Goal: Task Accomplishment & Management: Complete application form

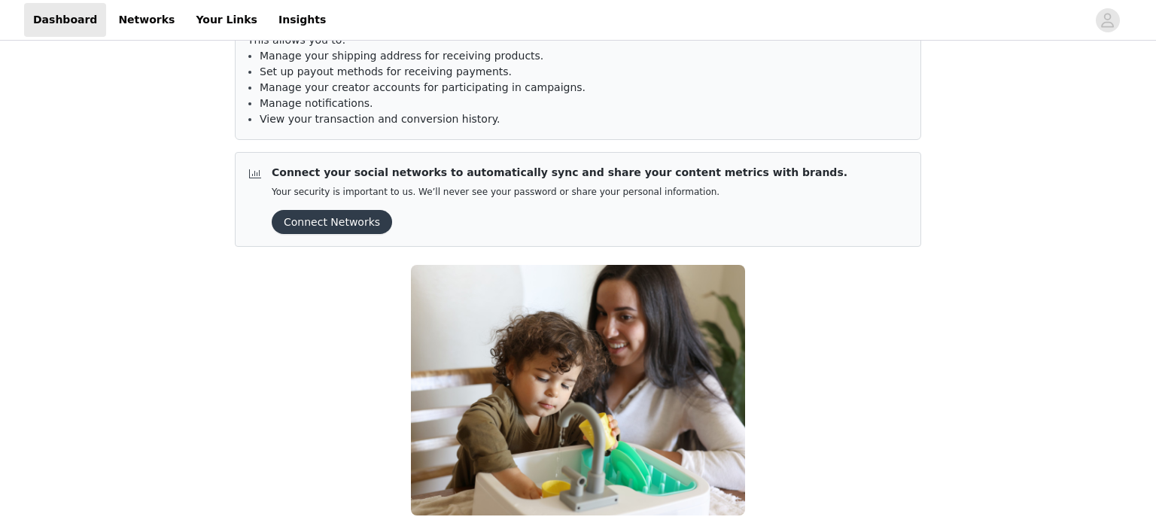
scroll to position [84, 0]
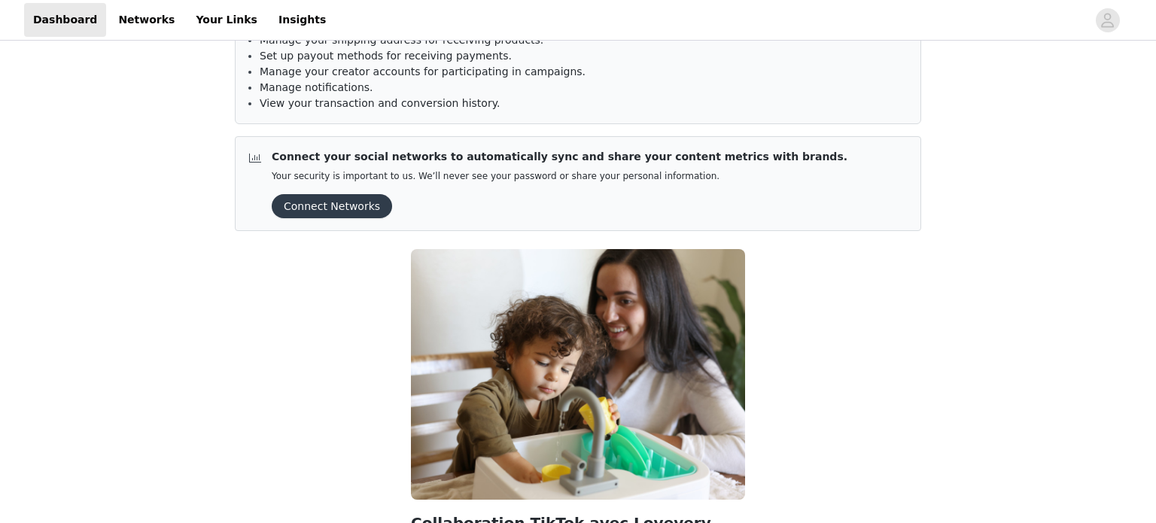
click at [345, 194] on button "Connect Networks" at bounding box center [332, 206] width 120 height 24
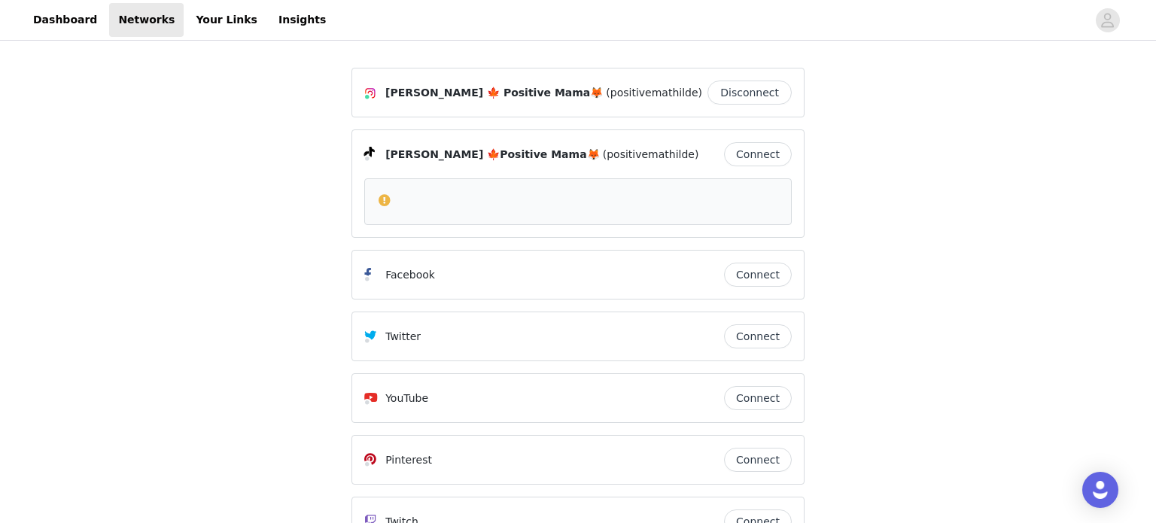
click at [757, 154] on button "Connect" at bounding box center [758, 154] width 68 height 24
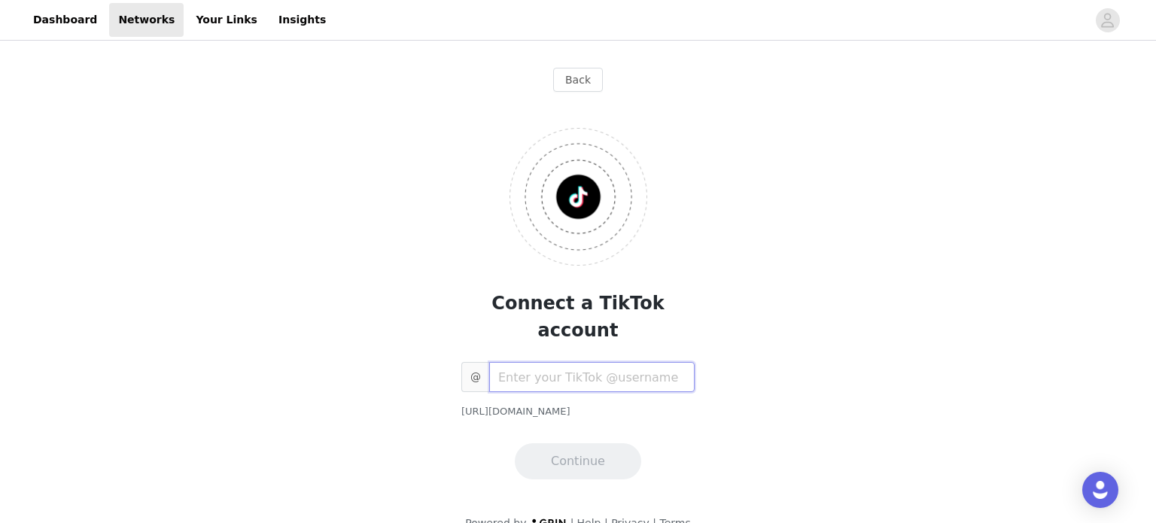
click at [629, 362] on input "text" at bounding box center [592, 377] width 206 height 30
type input "mathildetendrenfance"
click at [587, 443] on button "Continue" at bounding box center [578, 461] width 126 height 36
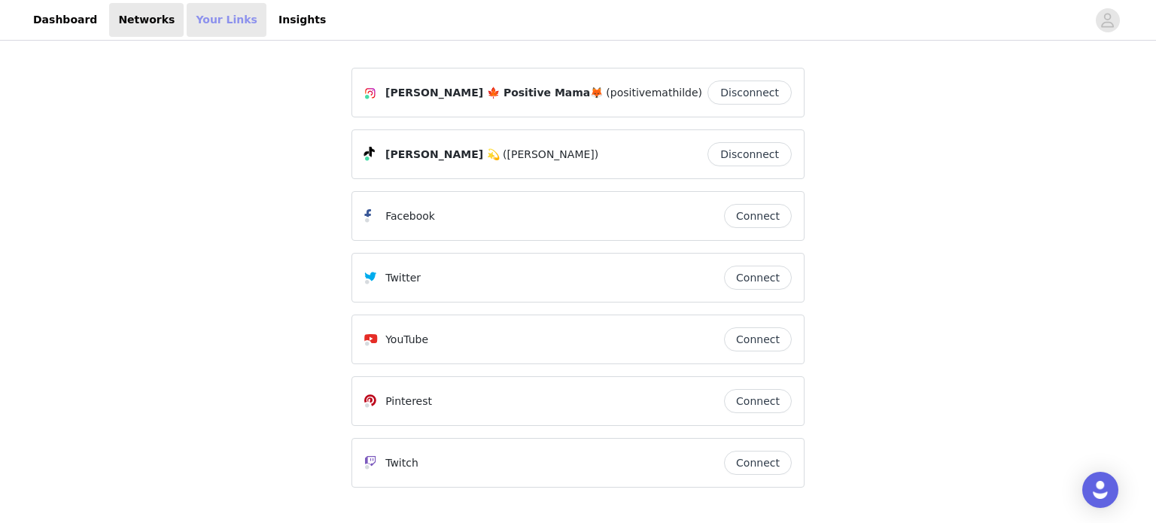
click at [190, 27] on link "Your Links" at bounding box center [227, 20] width 80 height 34
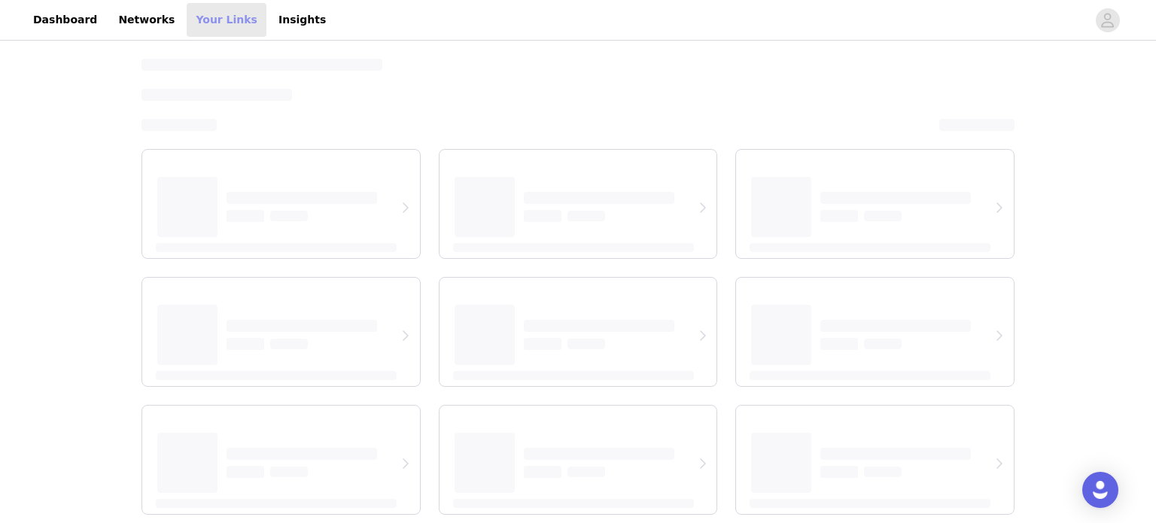
select select "12"
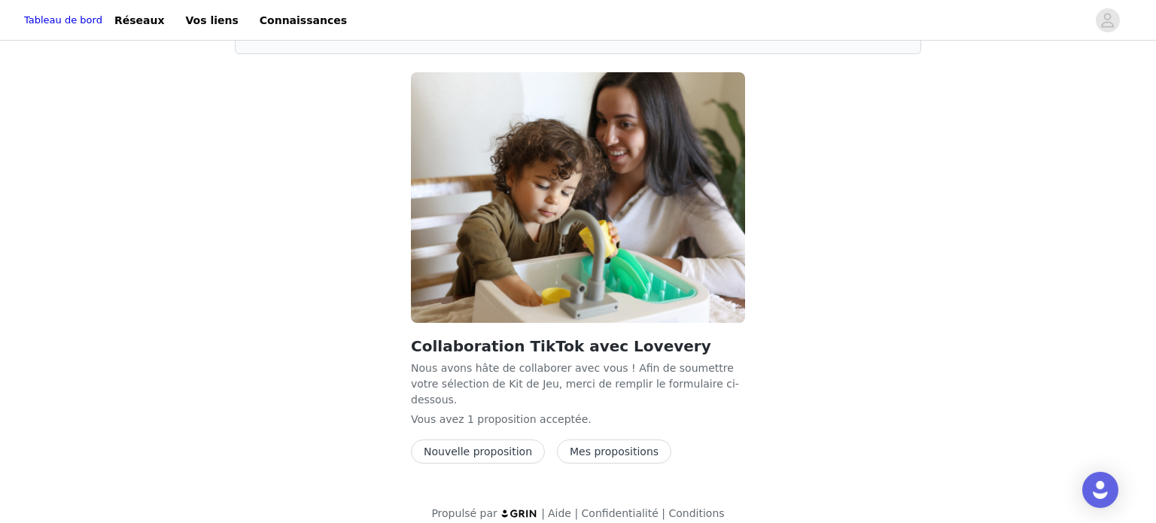
scroll to position [157, 0]
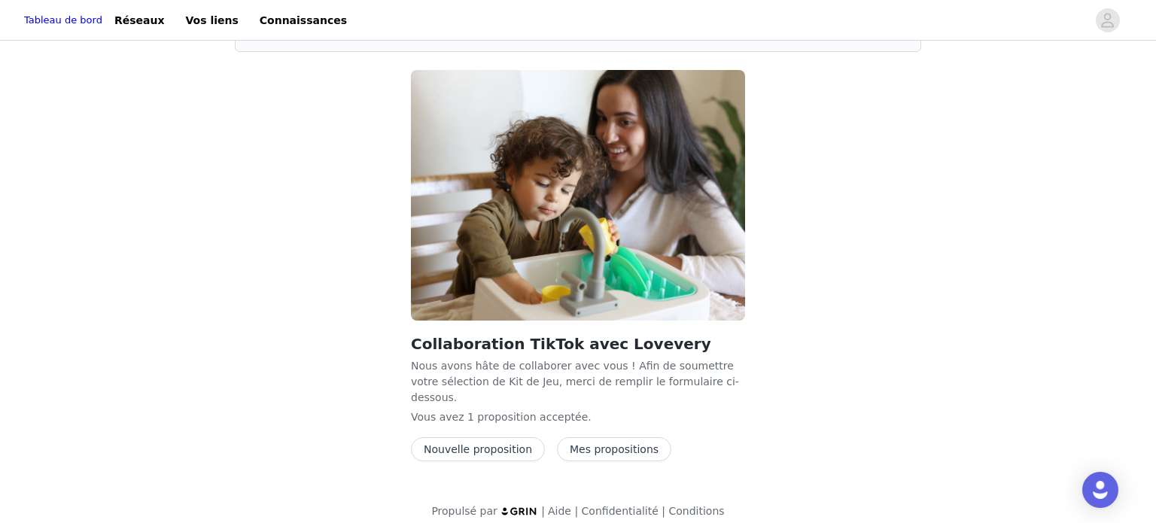
click at [504, 437] on button "Nouvelle proposition" at bounding box center [478, 449] width 134 height 24
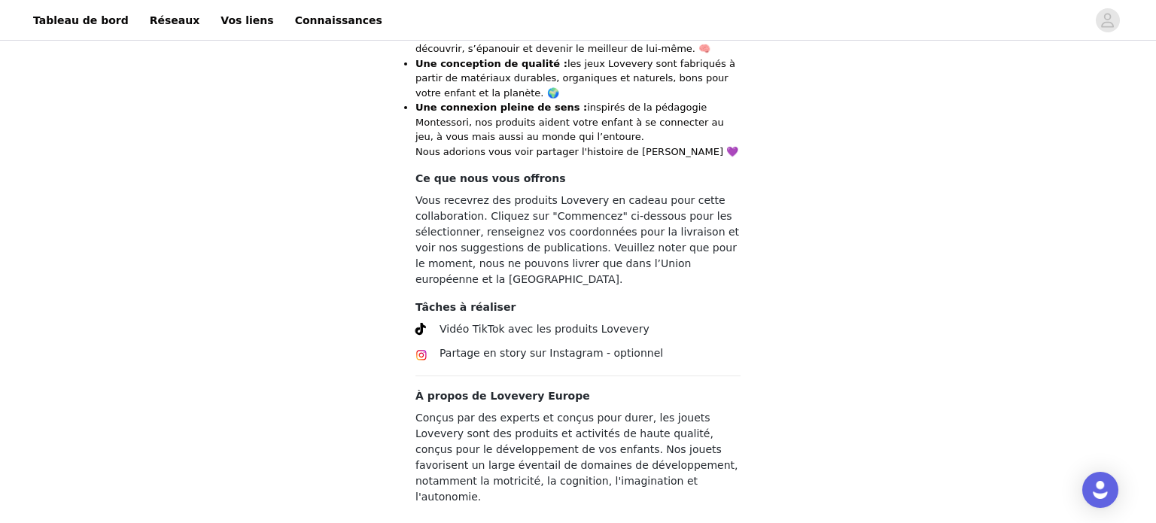
scroll to position [677, 0]
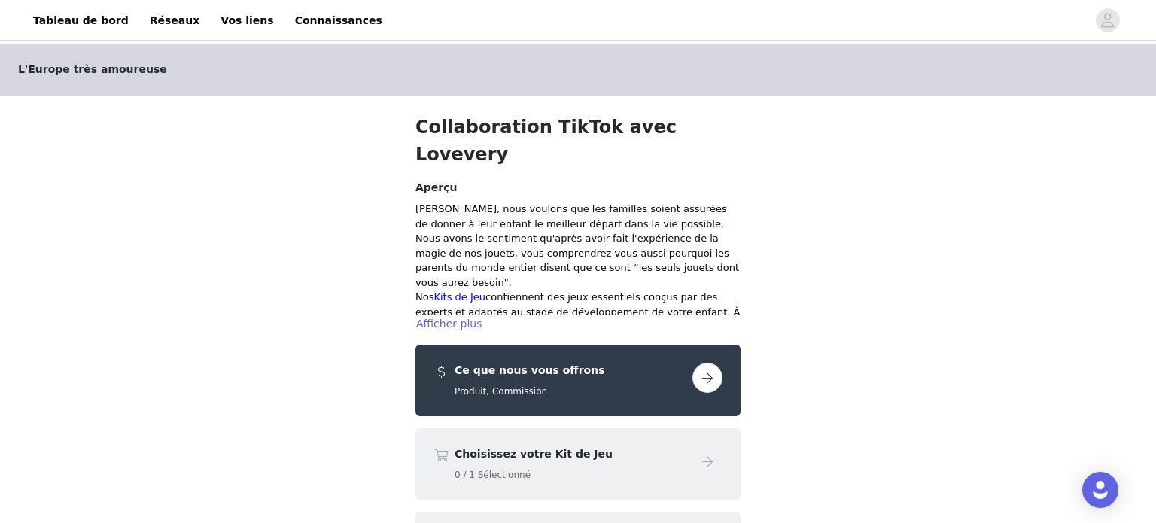
click at [706, 363] on button "button" at bounding box center [708, 378] width 30 height 30
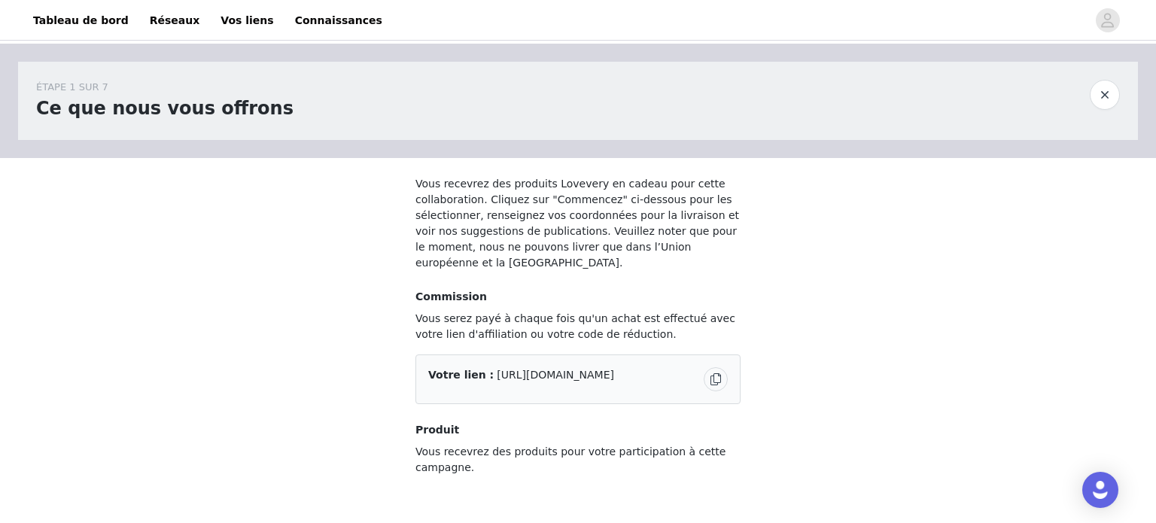
scroll to position [80, 0]
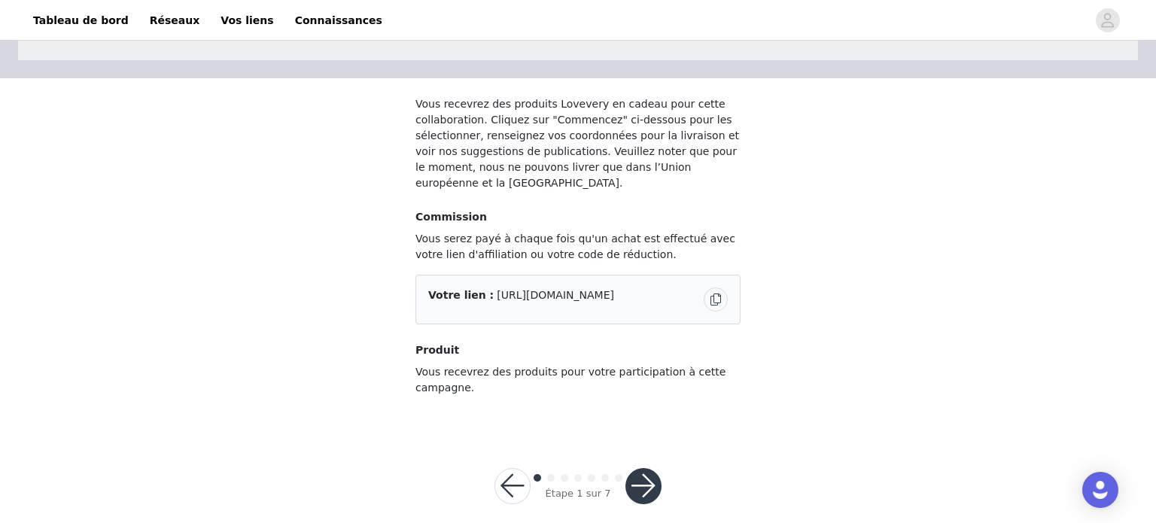
click at [510, 477] on button "button" at bounding box center [513, 486] width 36 height 36
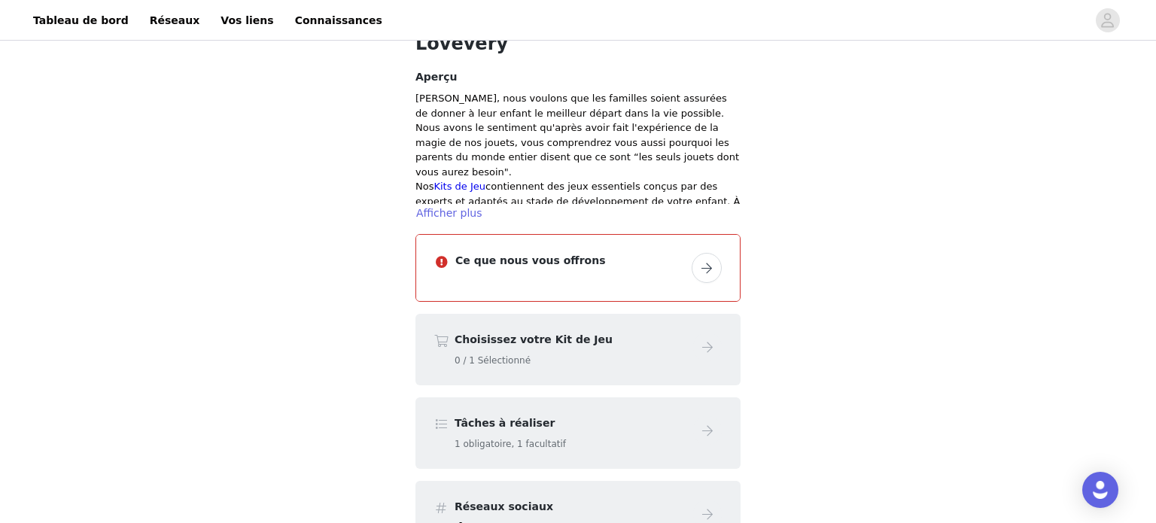
scroll to position [107, 0]
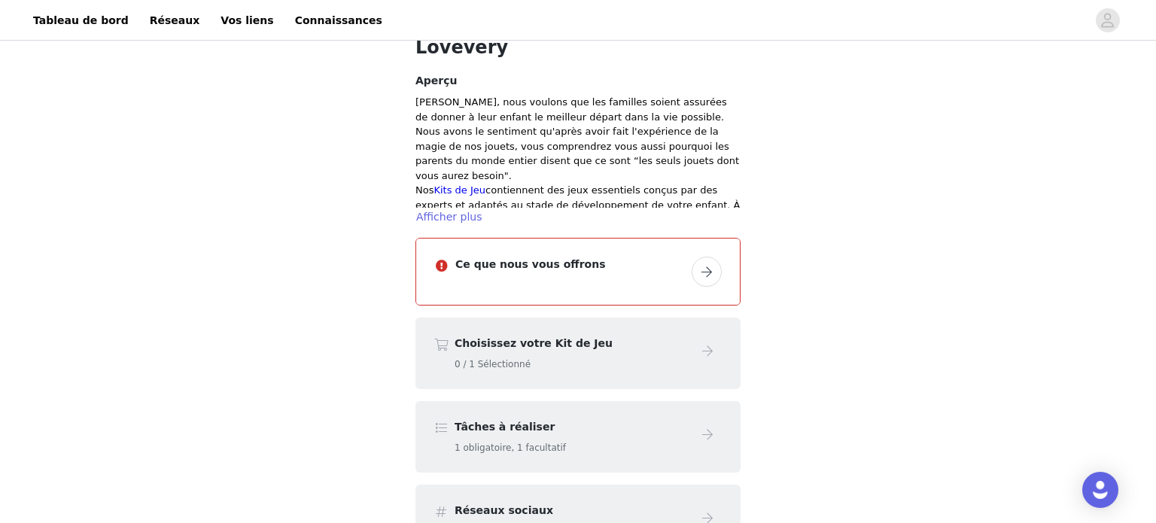
click at [705, 257] on button "button" at bounding box center [707, 272] width 30 height 30
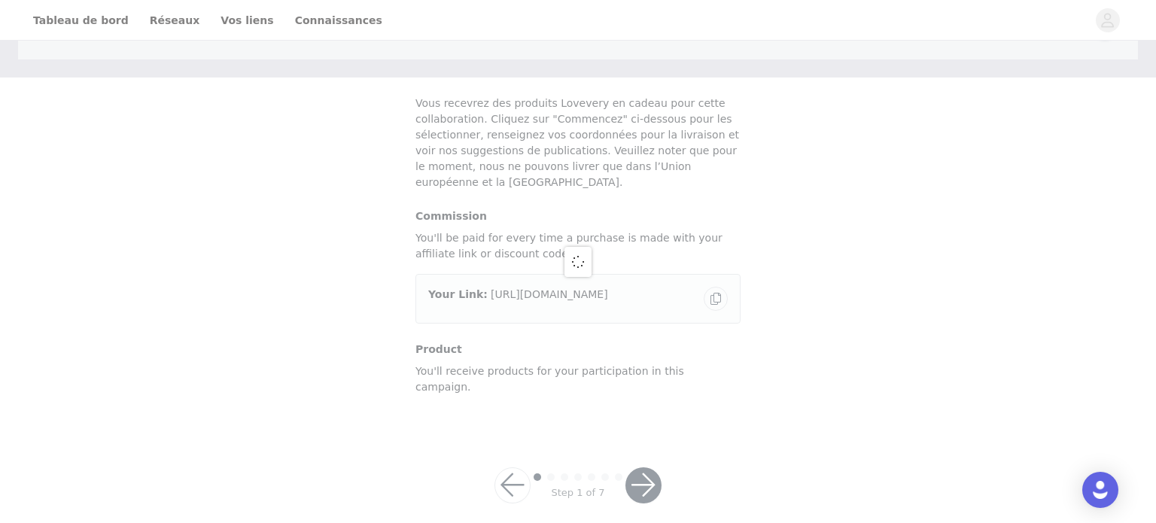
scroll to position [80, 0]
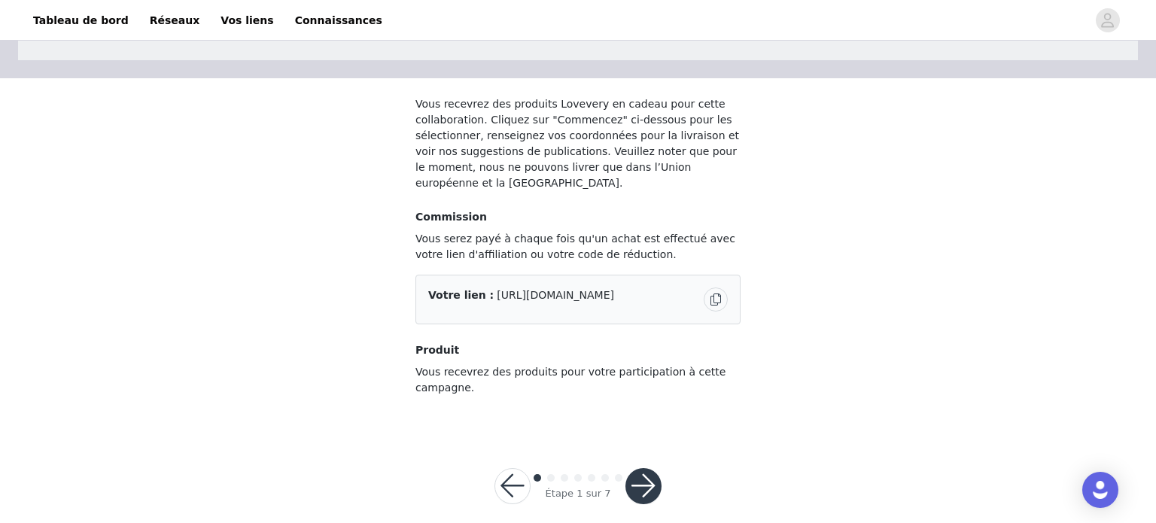
click at [717, 288] on button "button" at bounding box center [716, 300] width 24 height 24
click at [641, 474] on button "button" at bounding box center [644, 486] width 36 height 36
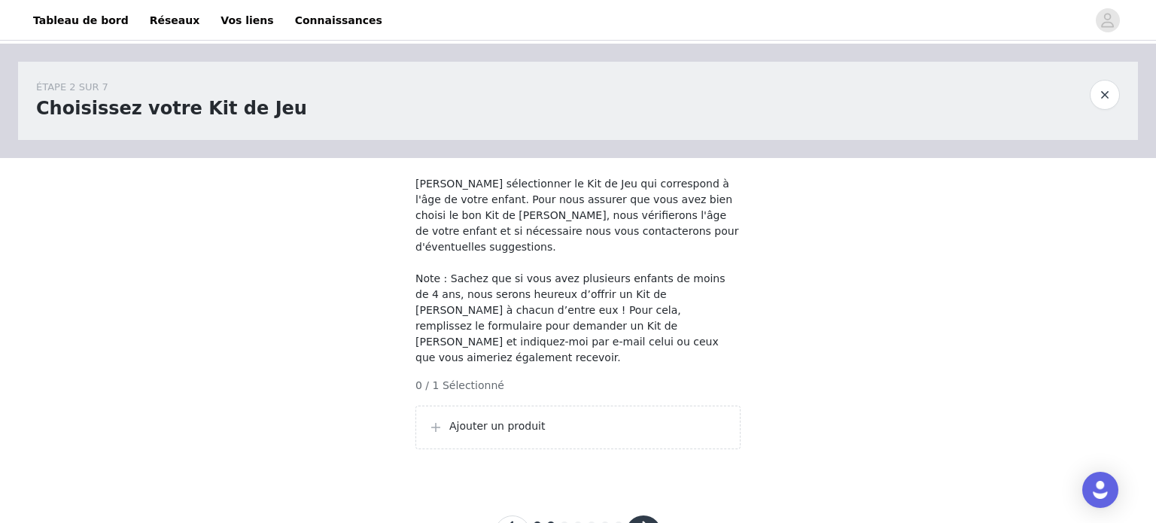
click at [598, 419] on p "Ajouter un produit" at bounding box center [588, 427] width 279 height 16
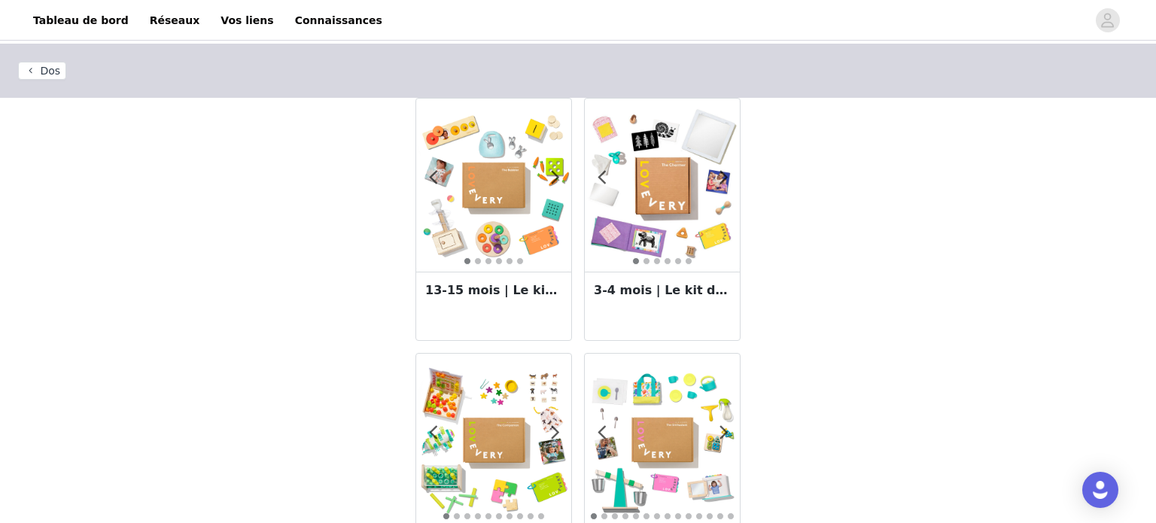
click at [54, 72] on button "Dos" at bounding box center [42, 71] width 48 height 18
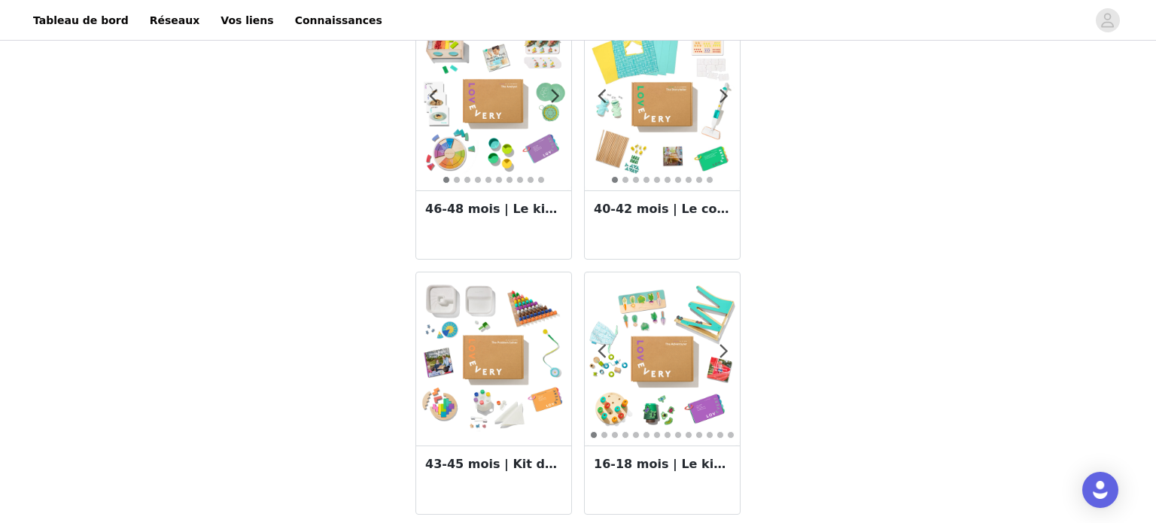
scroll to position [1887, 0]
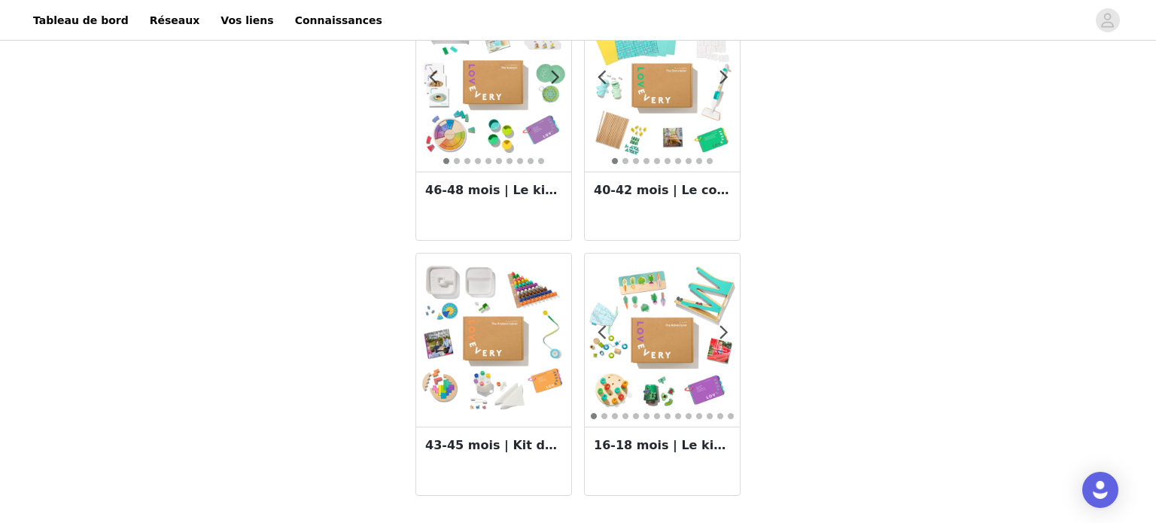
click at [492, 153] on img at bounding box center [493, 85] width 155 height 155
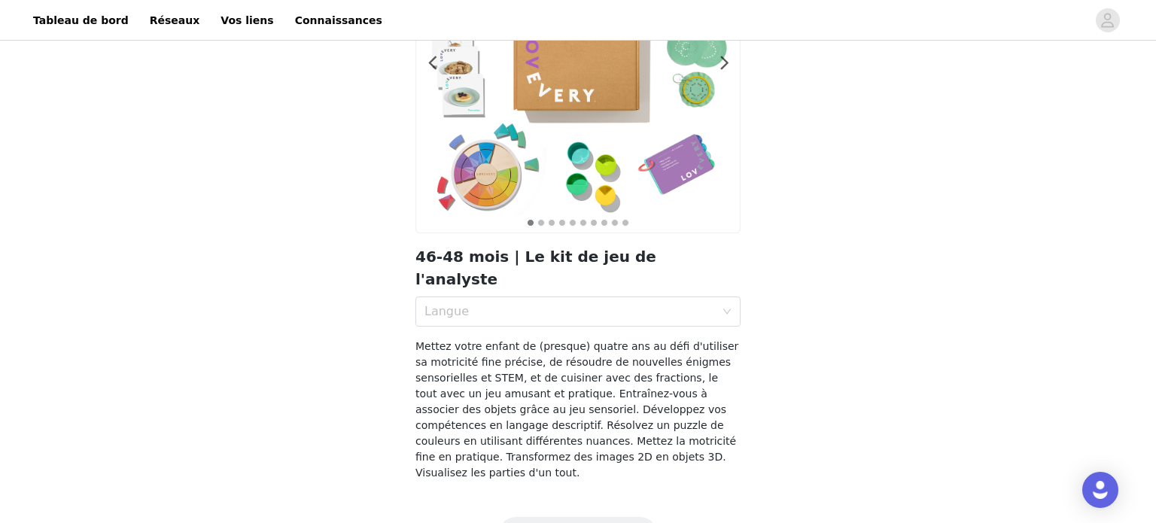
scroll to position [199, 0]
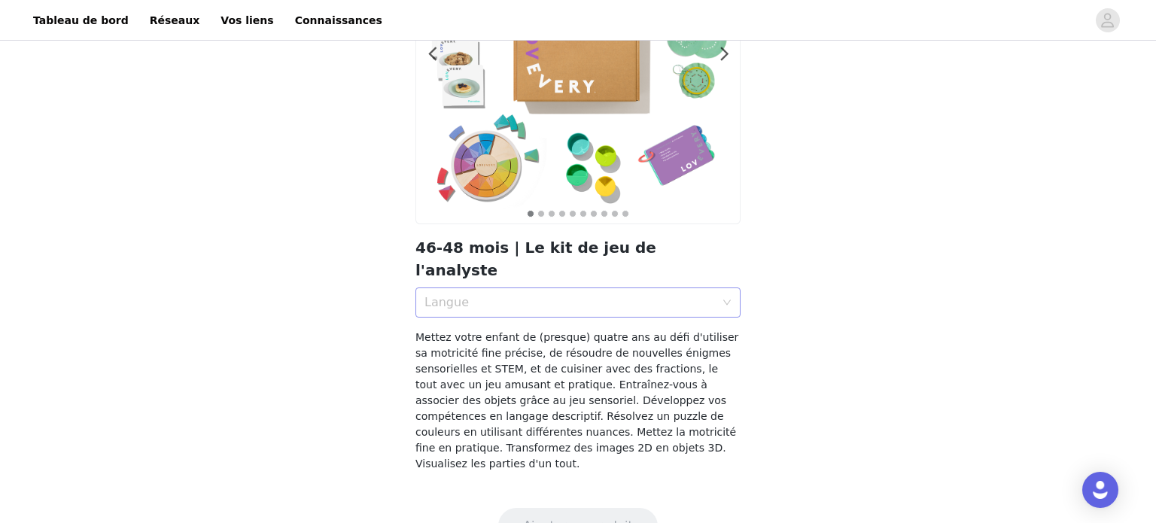
click at [514, 295] on div "Langue" at bounding box center [570, 302] width 291 height 15
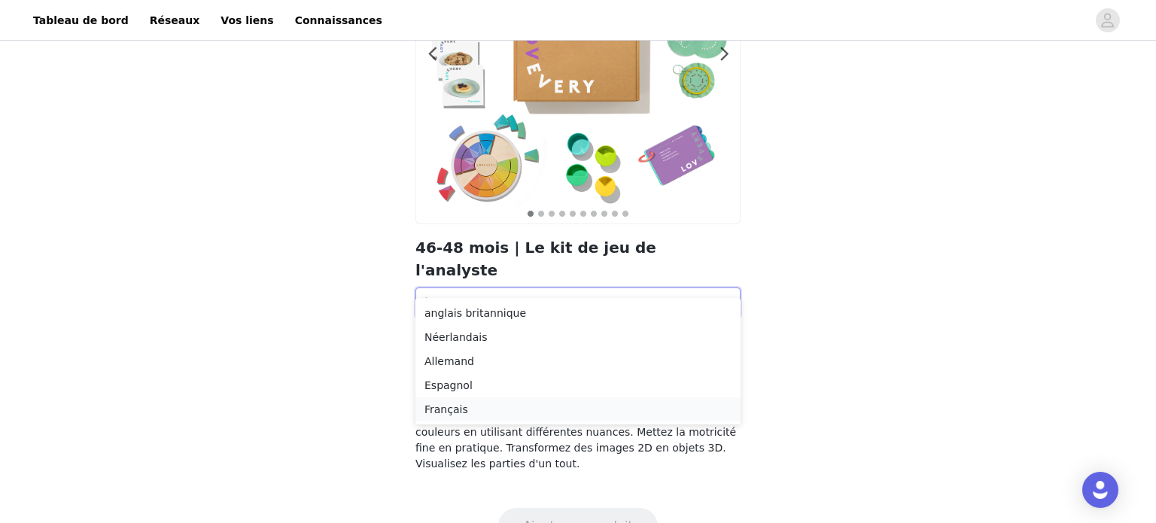
click at [486, 410] on div "Français" at bounding box center [578, 409] width 307 height 17
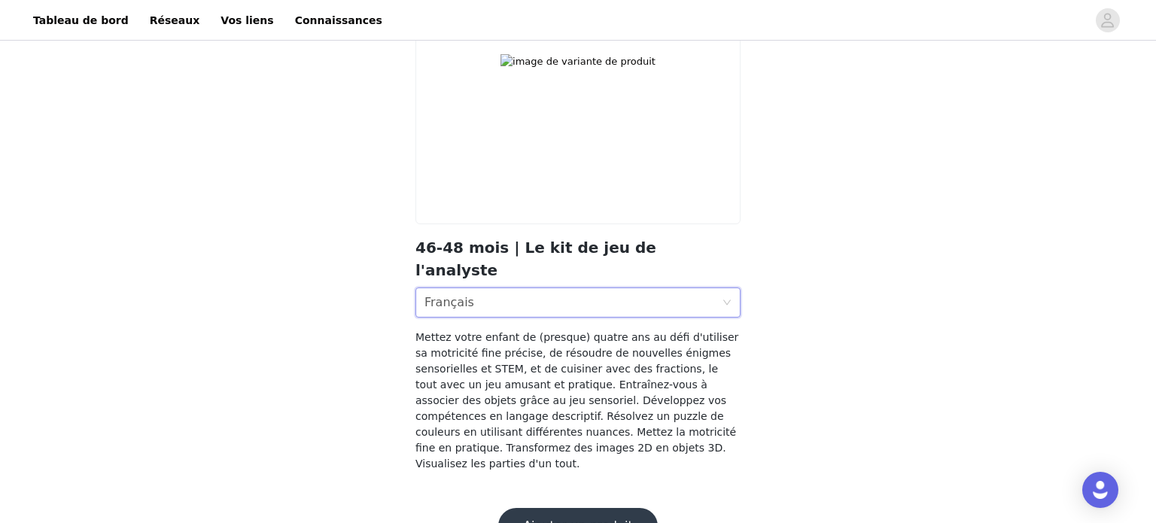
click at [572, 508] on button "Ajouter un produit" at bounding box center [578, 526] width 160 height 36
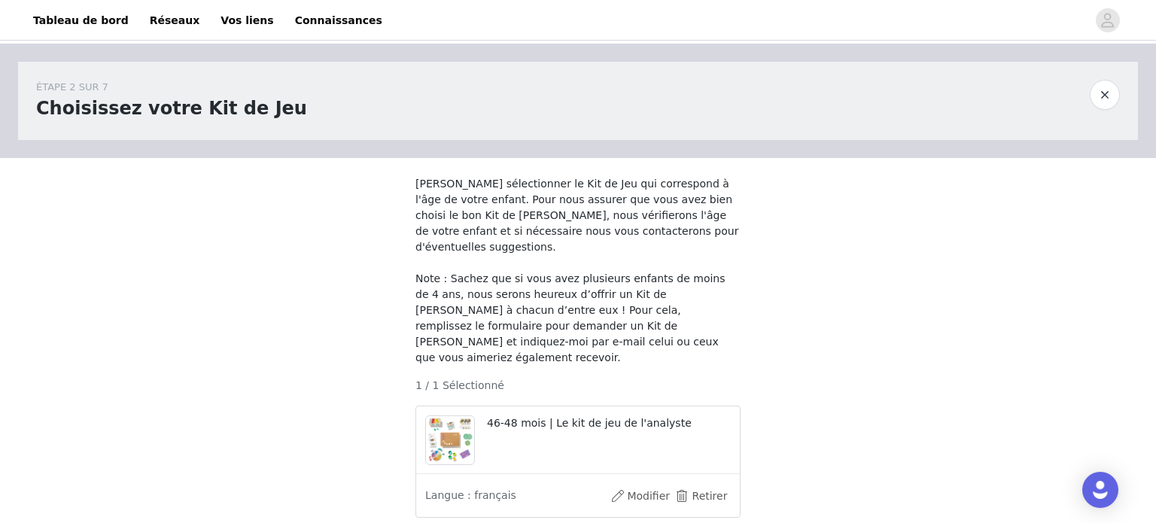
scroll to position [116, 0]
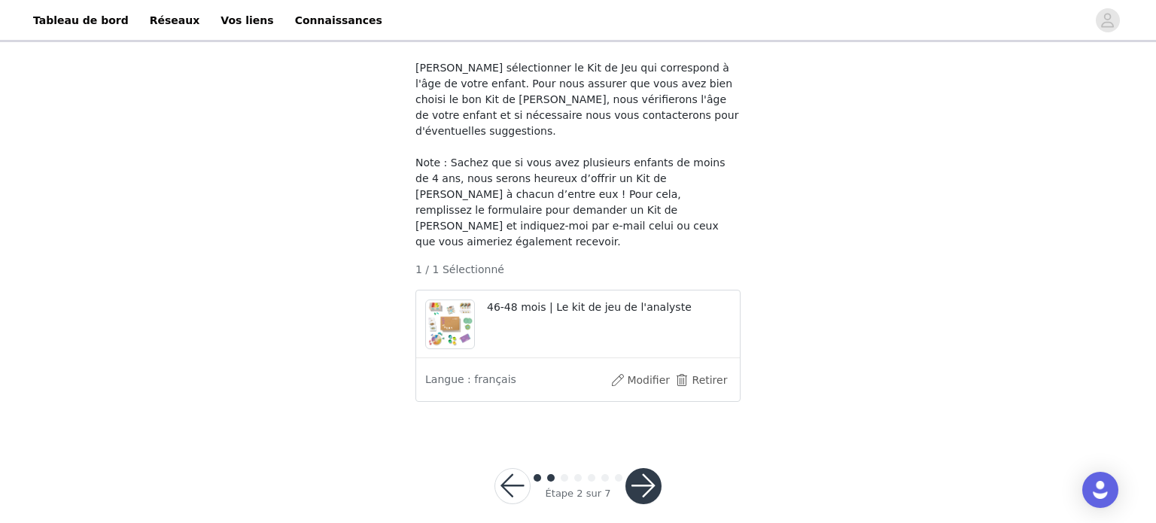
click at [644, 468] on button "button" at bounding box center [644, 486] width 36 height 36
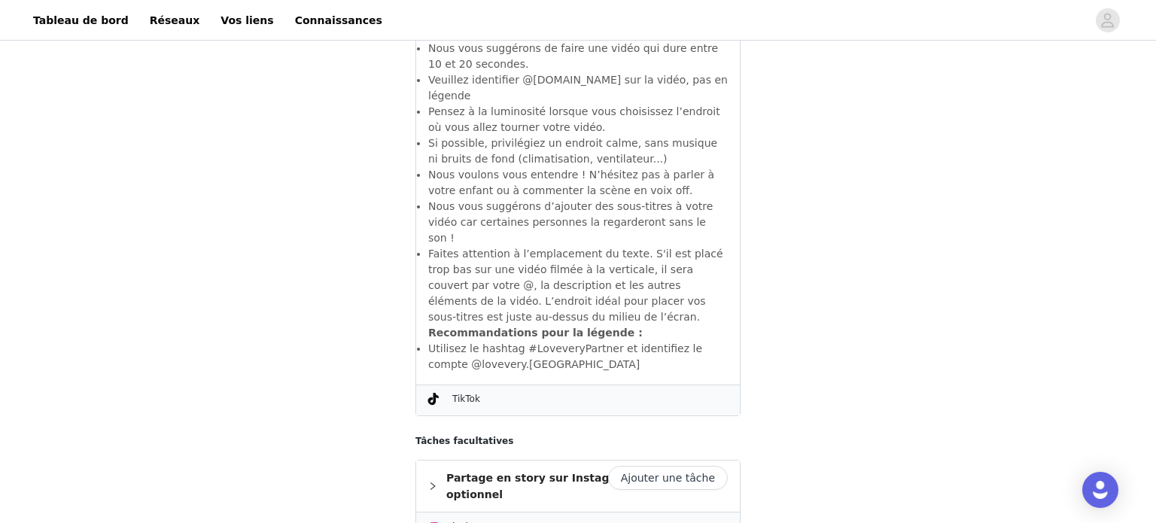
scroll to position [1012, 0]
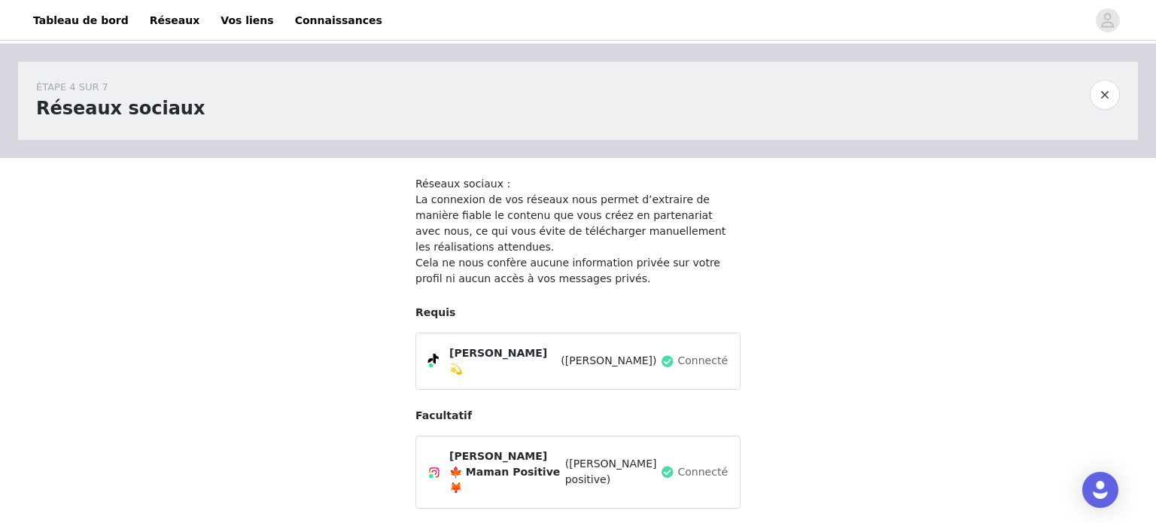
scroll to position [91, 0]
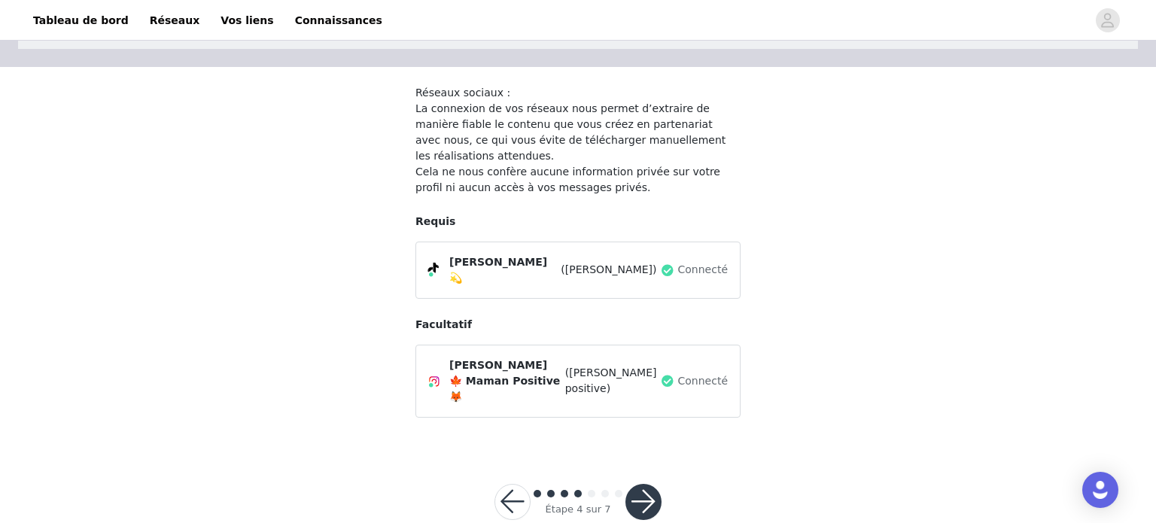
click at [513, 484] on button "button" at bounding box center [513, 502] width 36 height 36
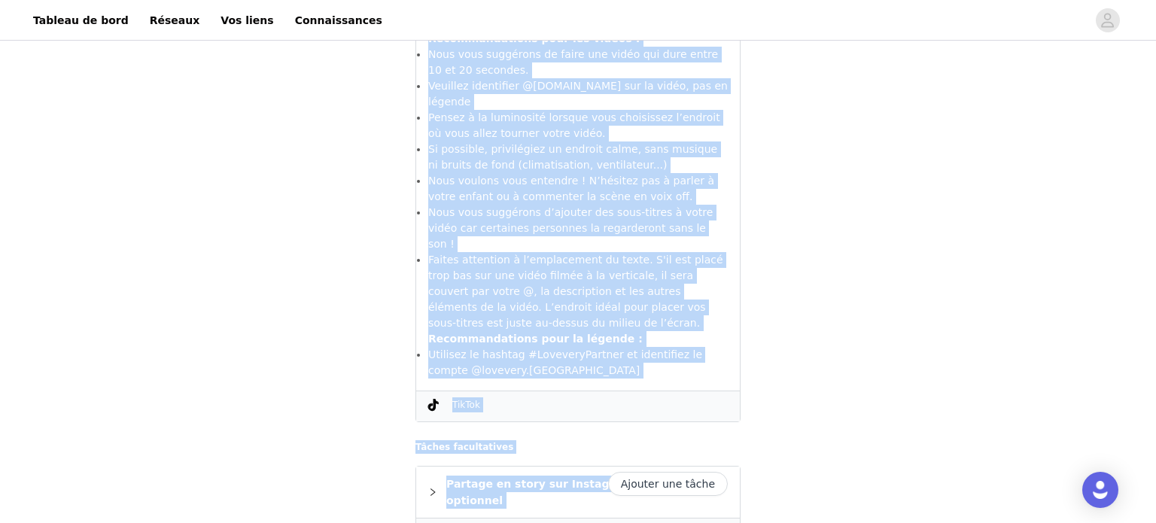
scroll to position [961, 0]
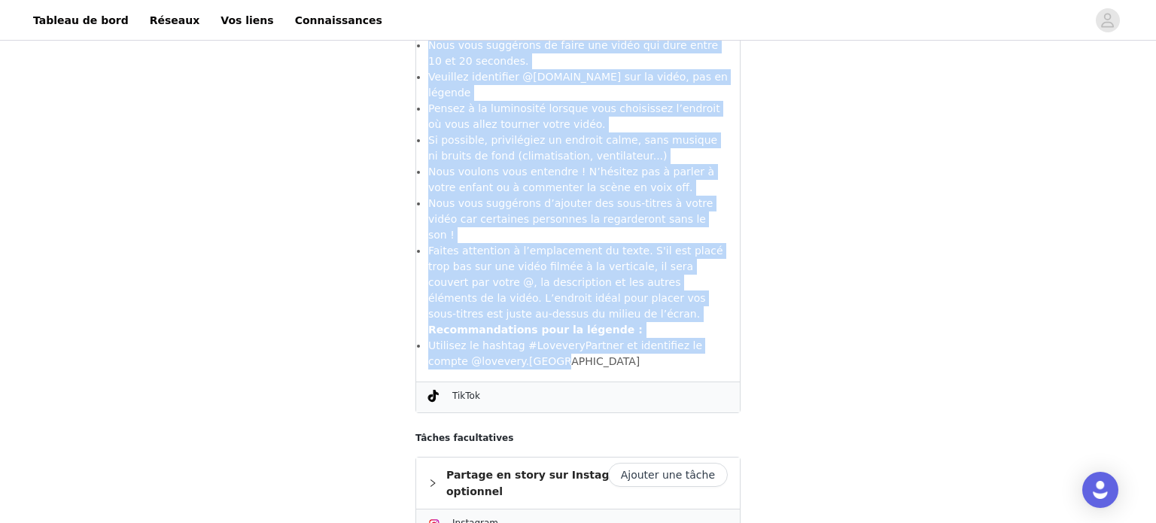
drag, startPoint x: 416, startPoint y: 180, endPoint x: 547, endPoint y: 215, distance: 135.5
copy section "Trouvez des façons originales de montrer que les Kits de Jeu permettent à votre…"
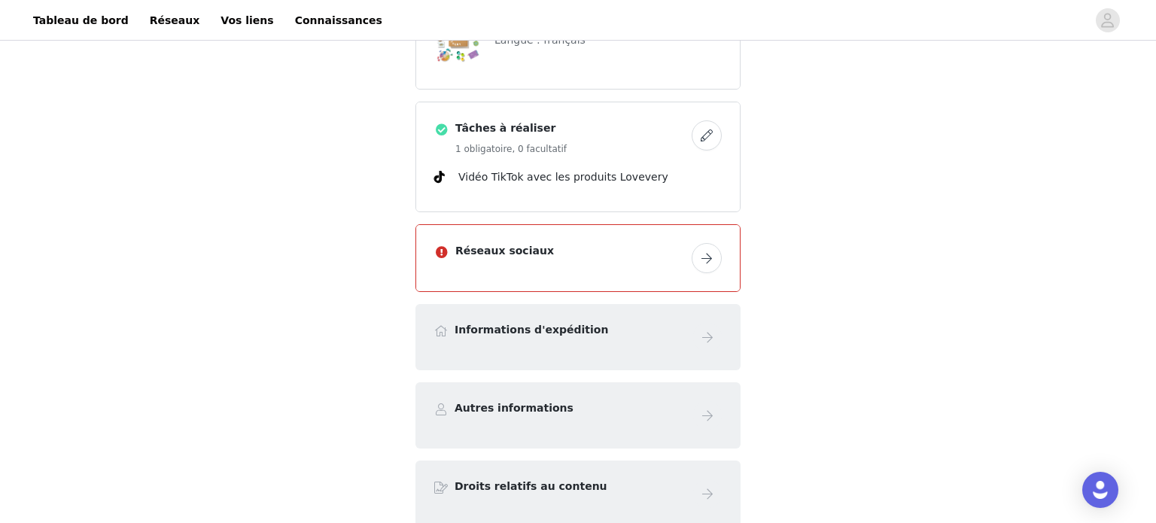
scroll to position [500, 0]
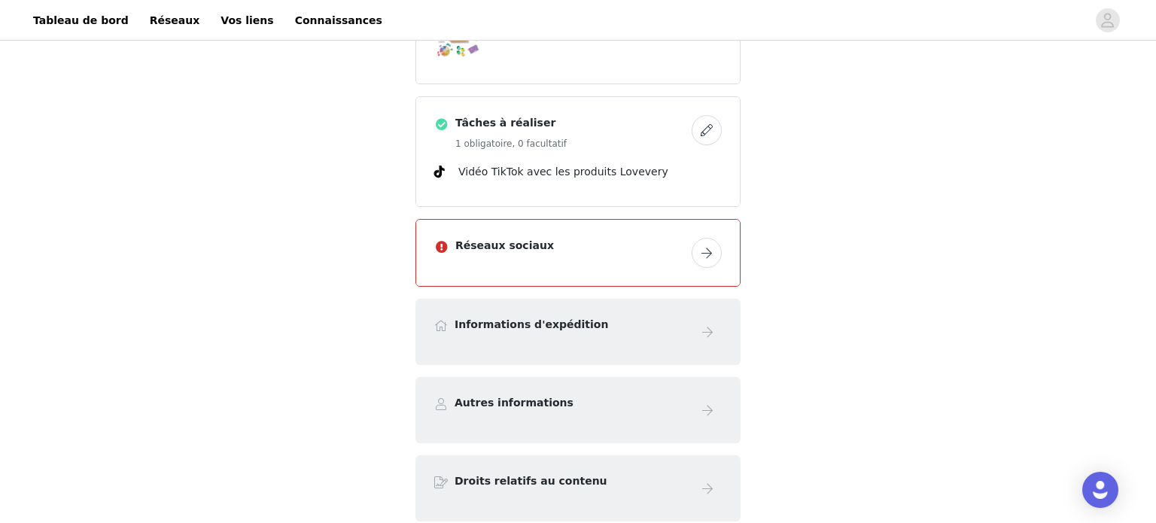
click at [709, 238] on button "button" at bounding box center [707, 253] width 30 height 30
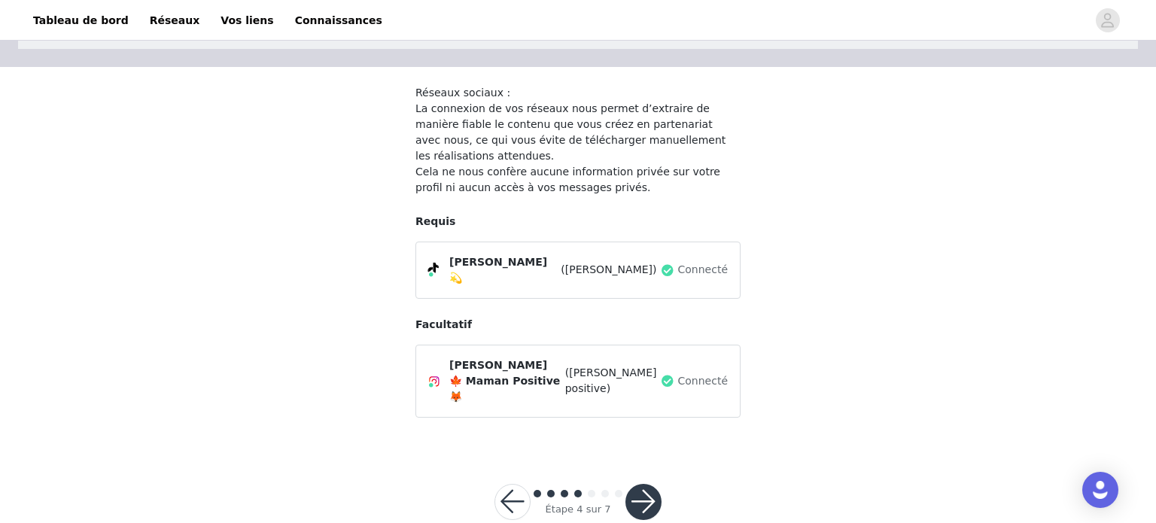
scroll to position [81, 0]
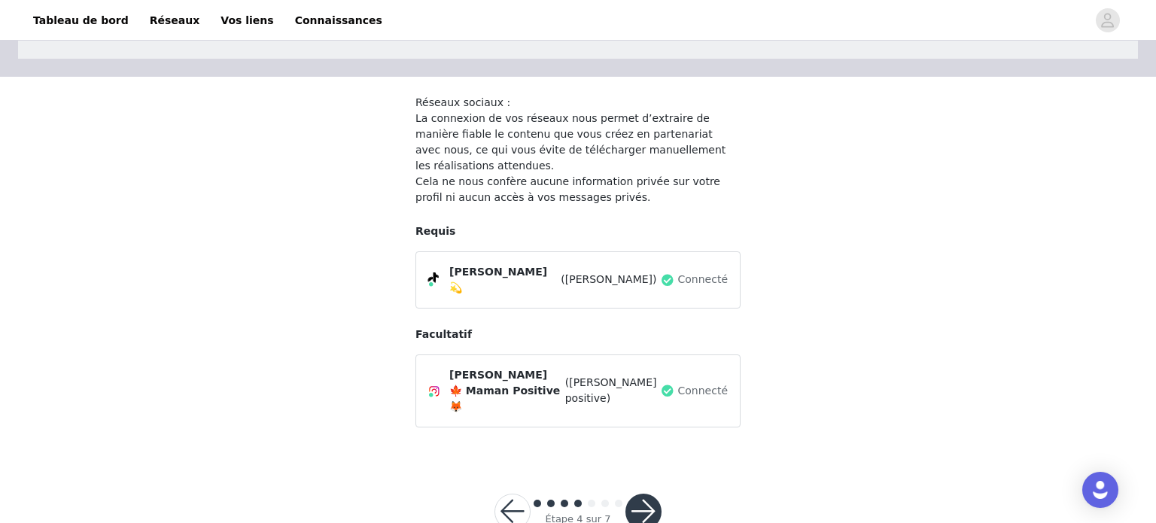
click at [640, 494] on button "button" at bounding box center [644, 512] width 36 height 36
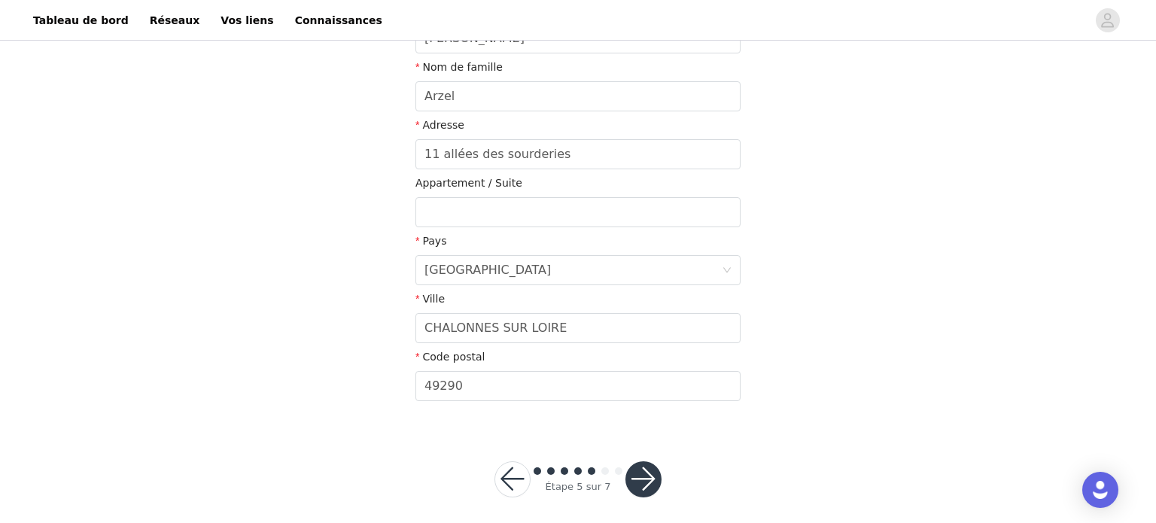
scroll to position [320, 0]
click at [654, 472] on button "button" at bounding box center [644, 482] width 36 height 36
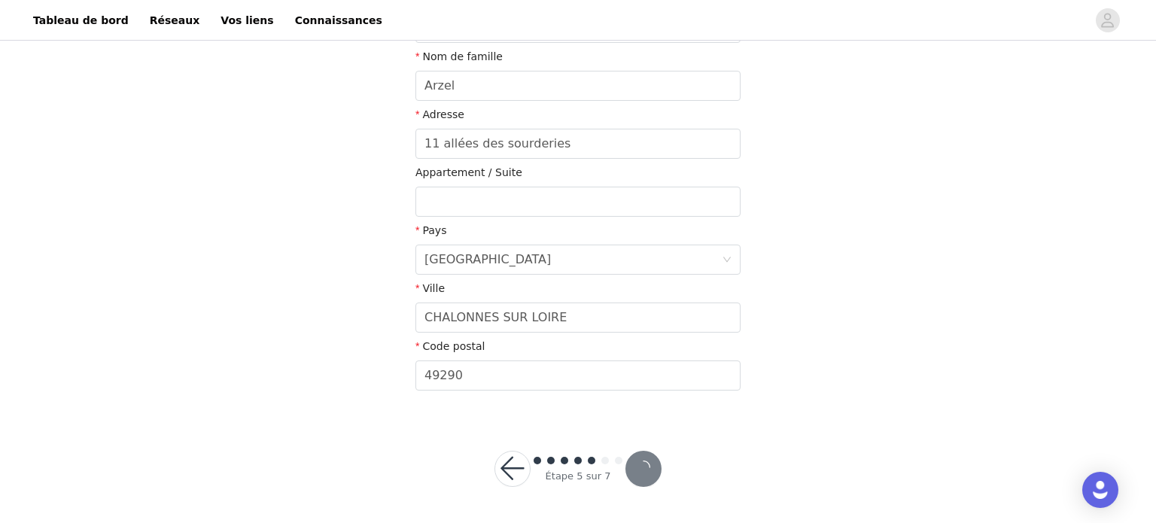
scroll to position [265, 0]
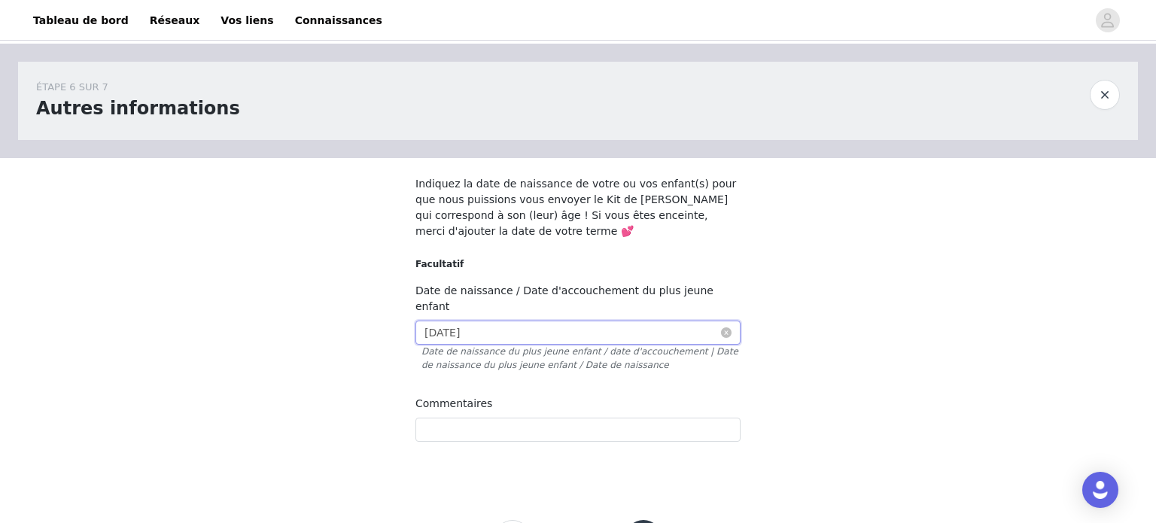
click at [726, 321] on input "2021-10-02" at bounding box center [578, 333] width 325 height 24
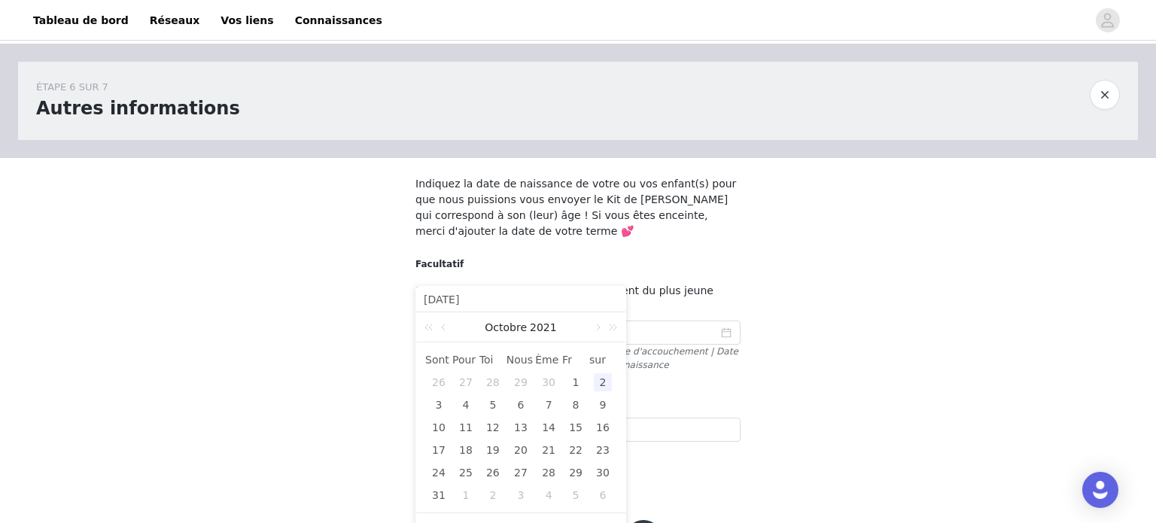
click at [607, 387] on div "2" at bounding box center [603, 382] width 18 height 18
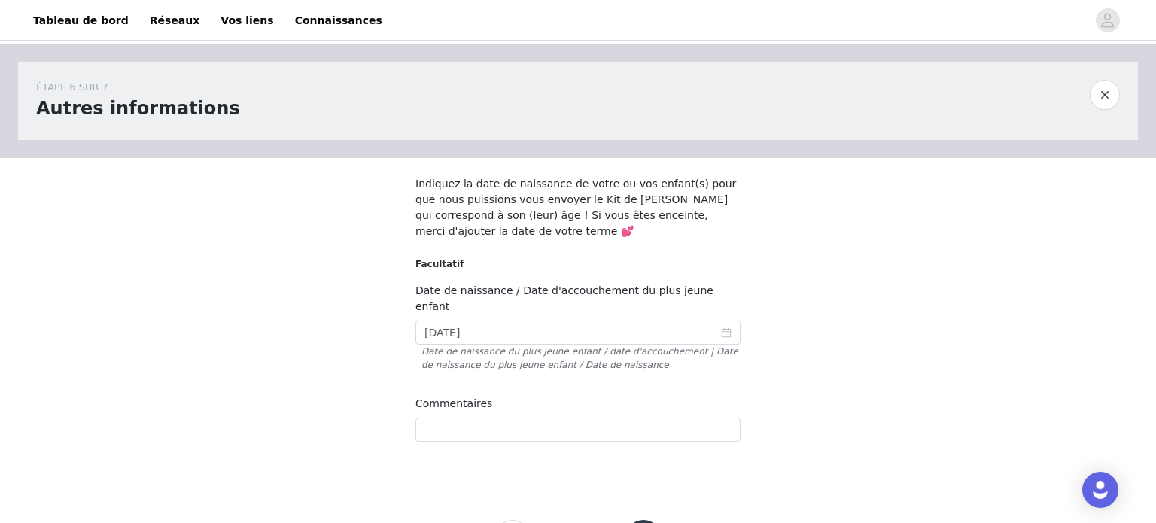
scroll to position [36, 0]
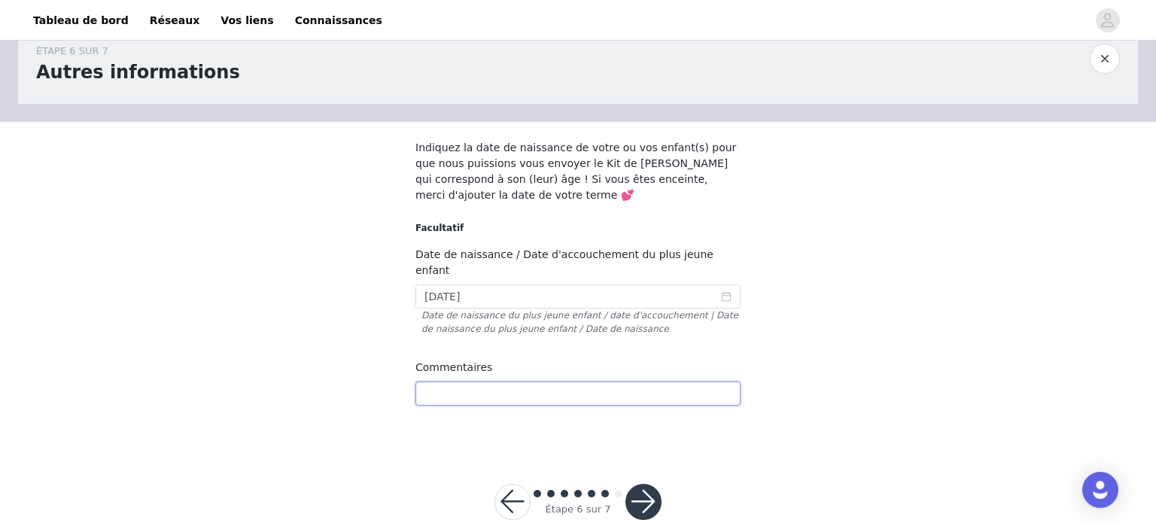
click at [675, 382] on input "text" at bounding box center [578, 394] width 325 height 24
click at [632, 382] on input "J'ai eu un deuxième enfant qui est né le 9 cotobre 2024" at bounding box center [578, 394] width 325 height 24
type input "J'ai eu un deuxième enfant qui est né le 9 octobre 2024"
click at [652, 484] on button "button" at bounding box center [644, 502] width 36 height 36
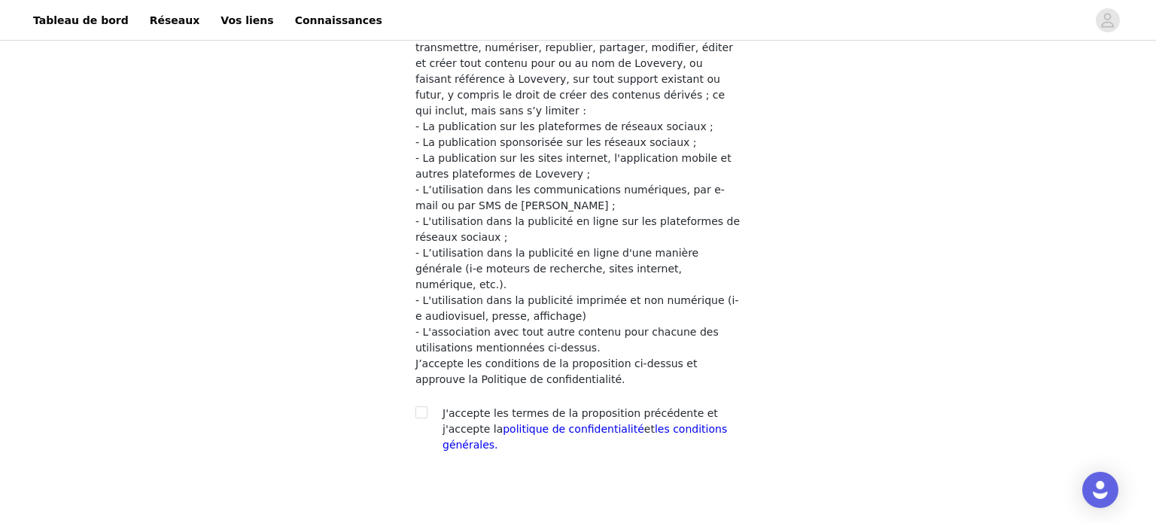
scroll to position [334, 0]
click at [424, 407] on input "checkbox" at bounding box center [421, 412] width 11 height 11
checkbox input "true"
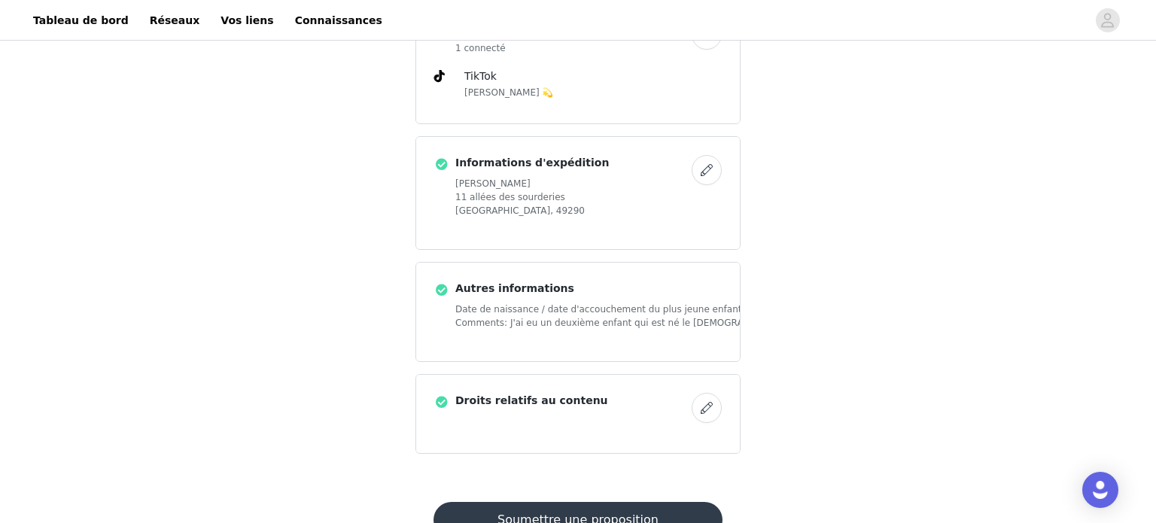
scroll to position [747, 0]
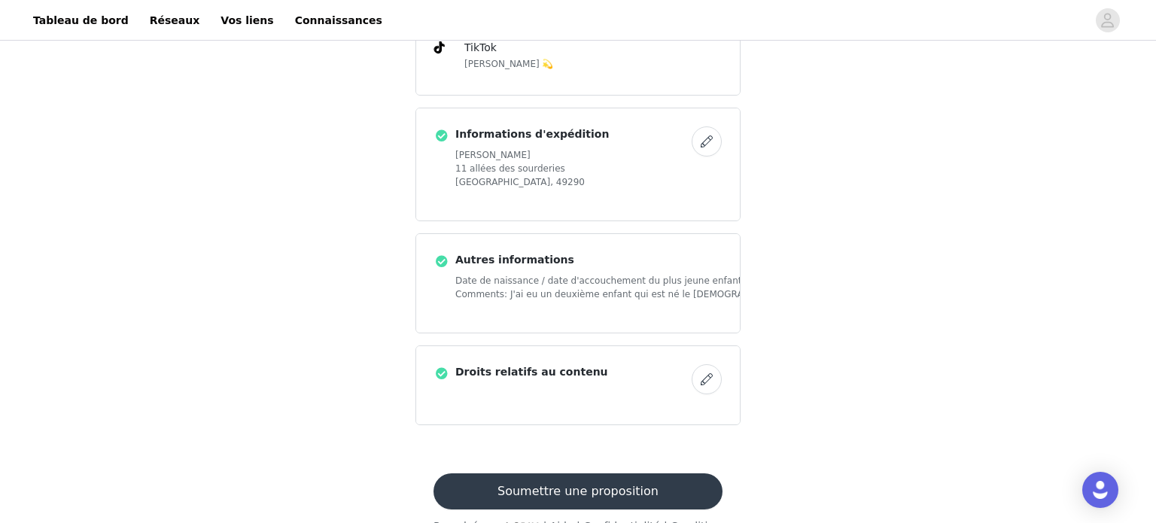
click at [613, 474] on button "Soumettre une proposition" at bounding box center [578, 492] width 289 height 36
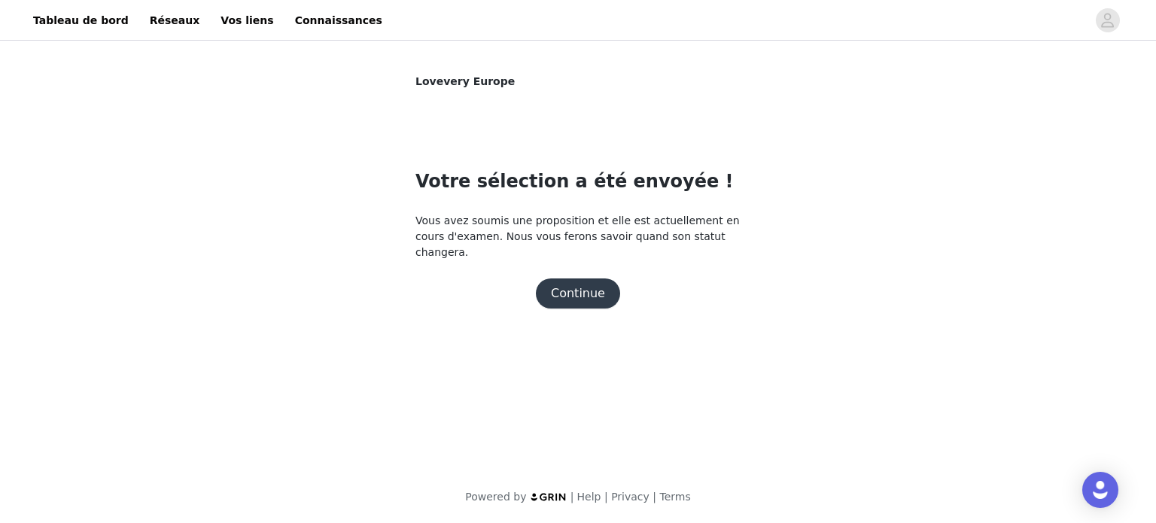
scroll to position [0, 0]
click at [581, 282] on button "Continuer" at bounding box center [579, 294] width 90 height 30
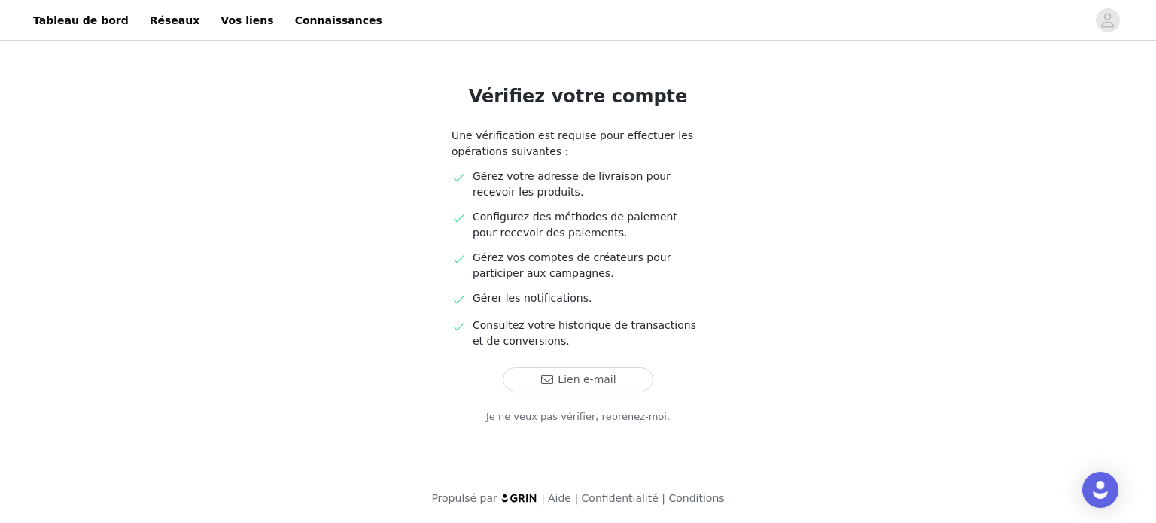
scroll to position [74, 0]
click at [584, 379] on button "Lien e-mail" at bounding box center [578, 381] width 151 height 24
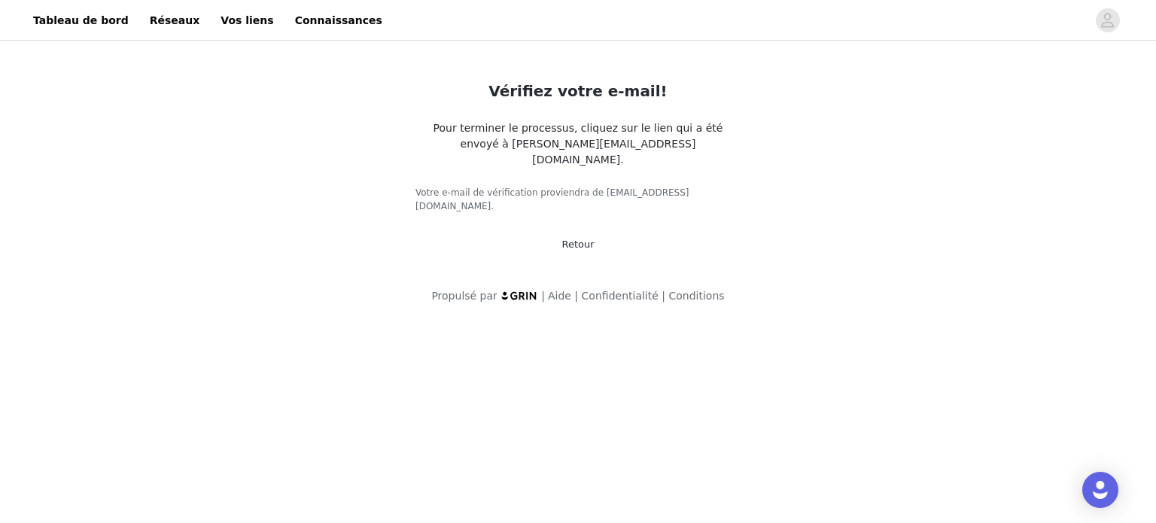
click at [577, 239] on font "Retour" at bounding box center [578, 244] width 32 height 11
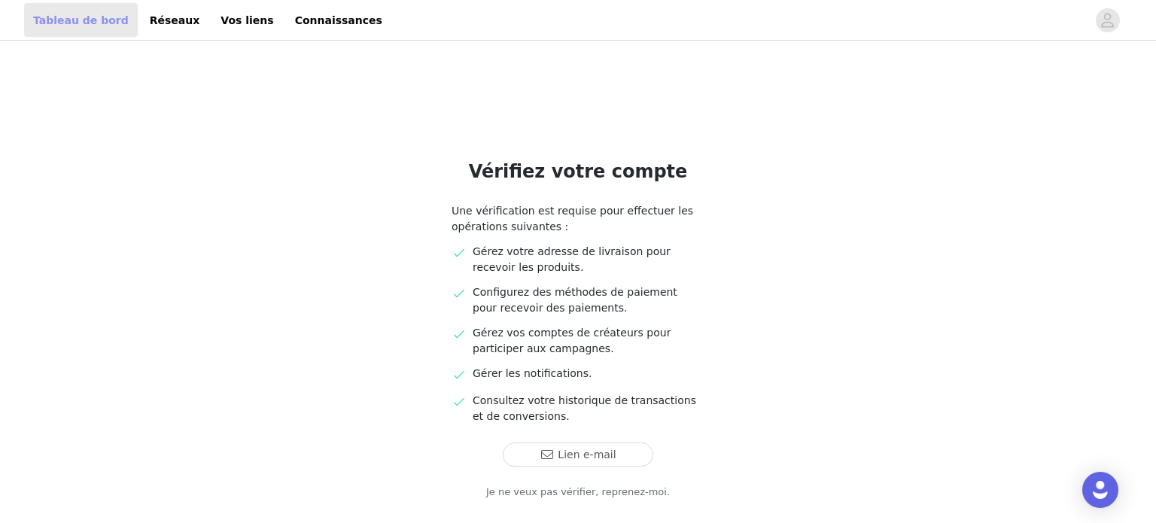
click at [93, 20] on font "Tableau de bord" at bounding box center [81, 20] width 96 height 12
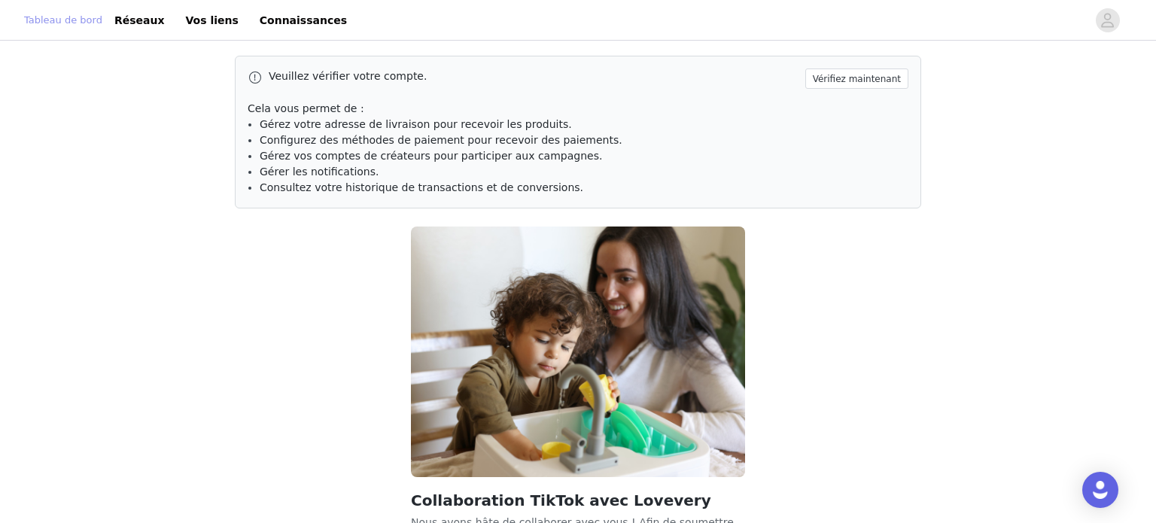
scroll to position [157, 0]
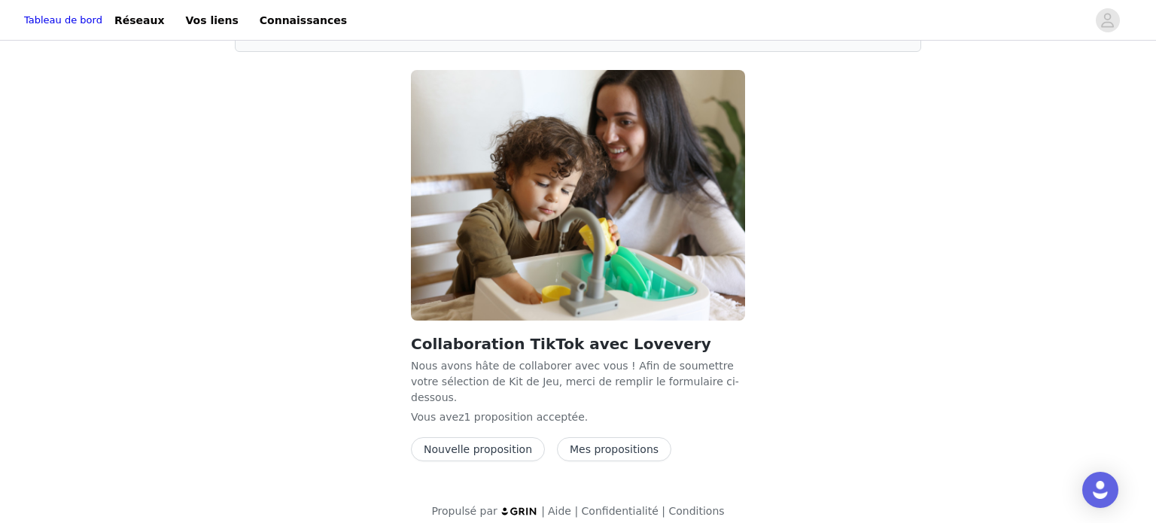
click at [507, 438] on button "Nouvelle proposition" at bounding box center [478, 449] width 134 height 24
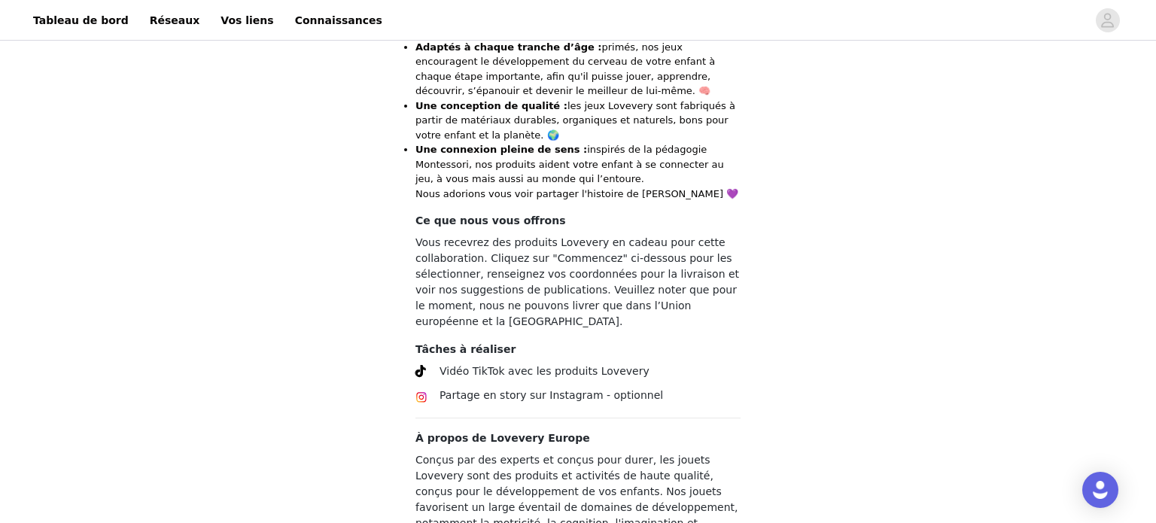
scroll to position [687, 0]
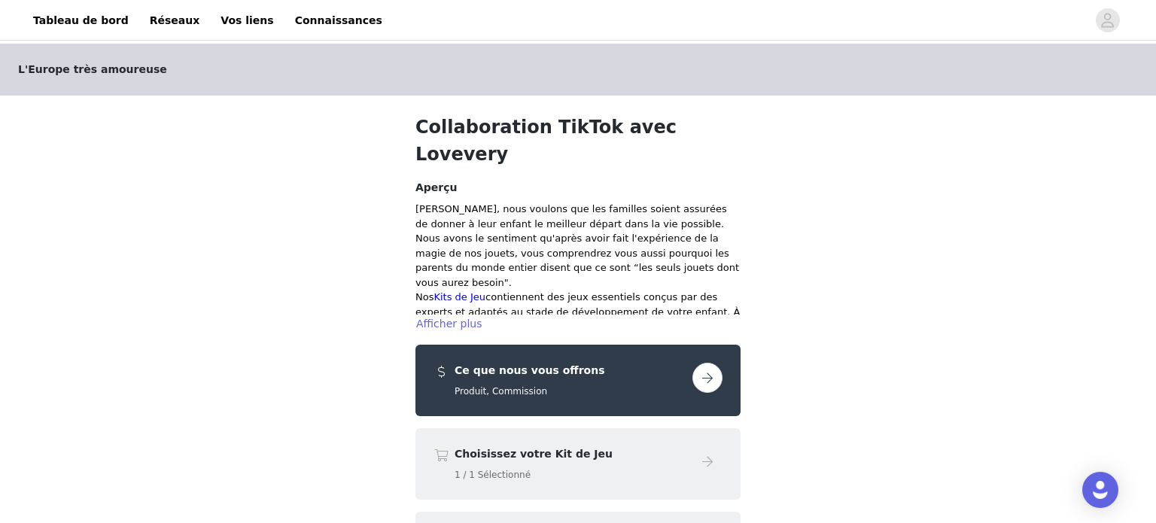
click at [712, 363] on button "button" at bounding box center [708, 378] width 30 height 30
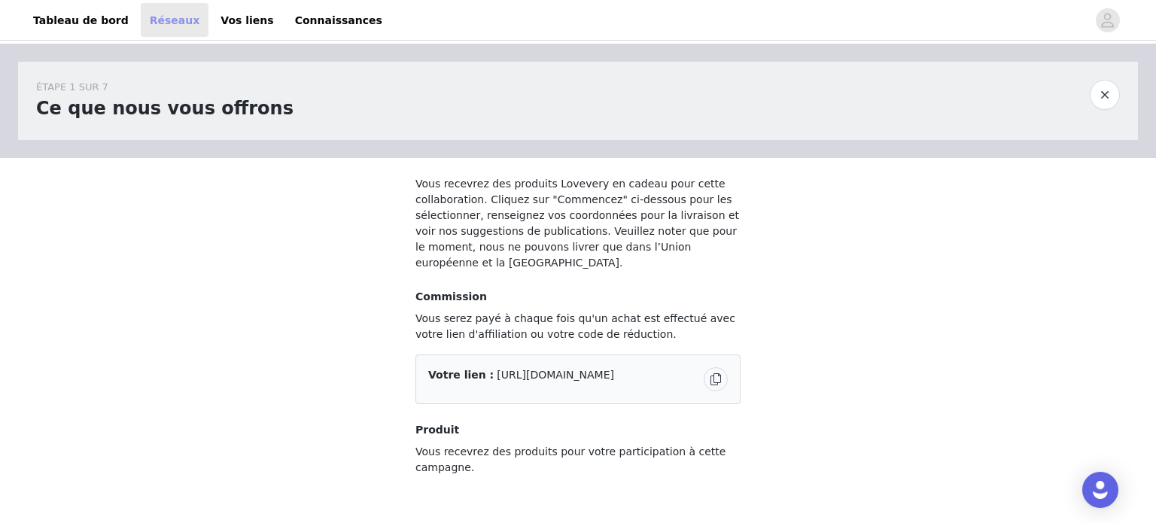
click at [161, 15] on font "Réseaux" at bounding box center [175, 20] width 50 height 12
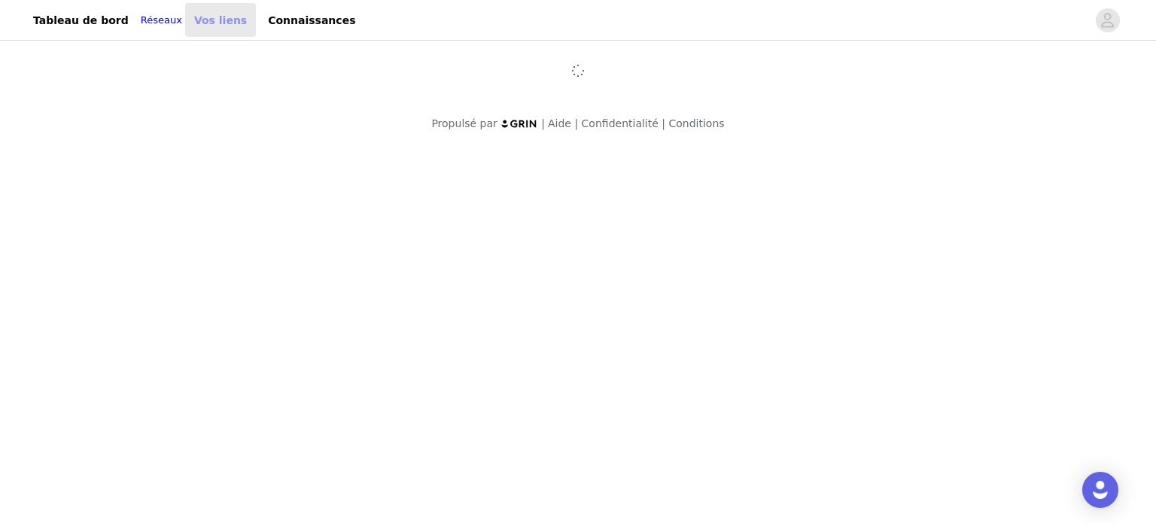
click at [221, 26] on font "Vos liens" at bounding box center [220, 20] width 53 height 12
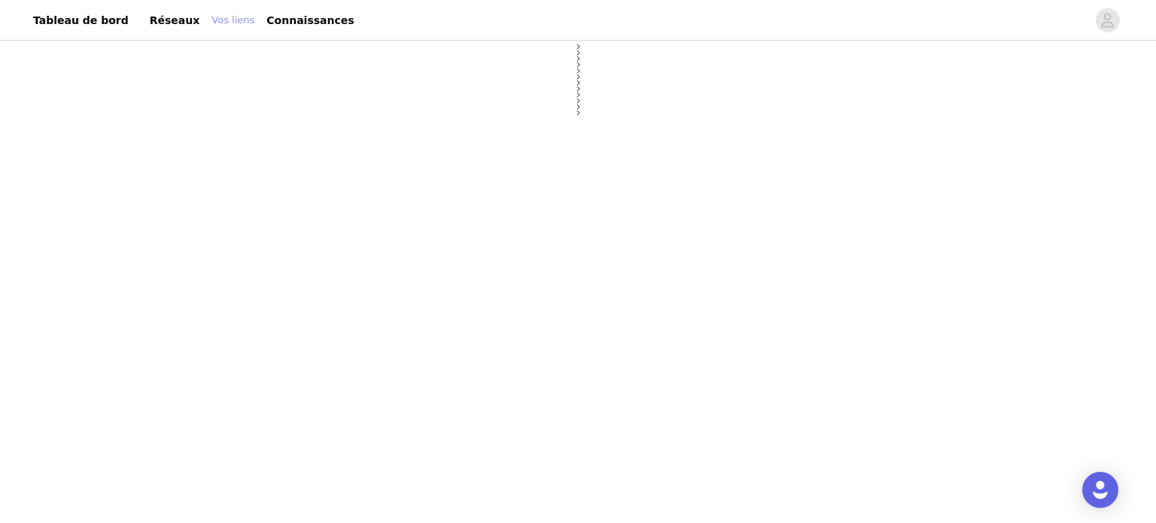
select select "12"
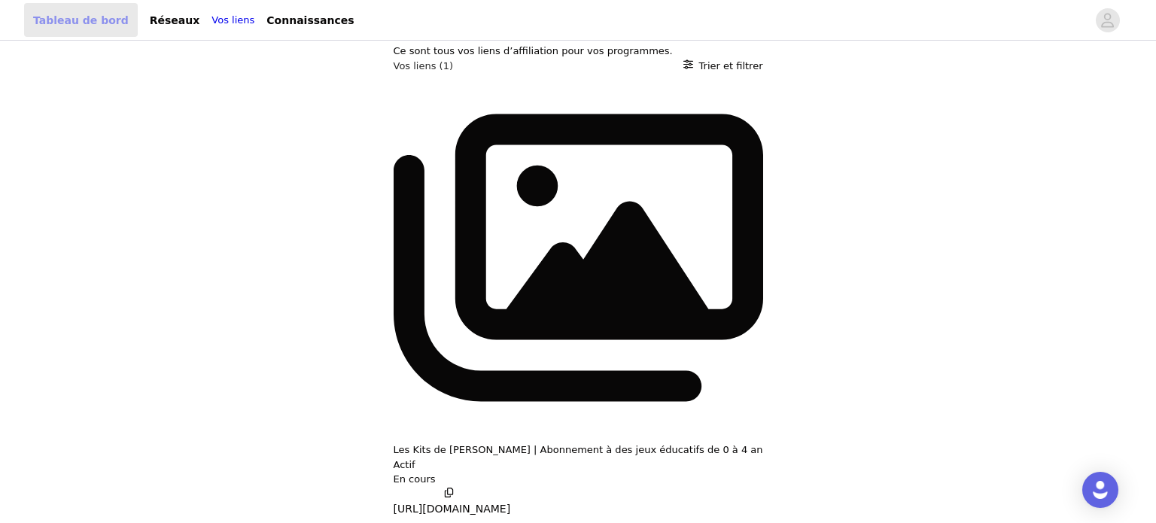
click at [101, 18] on font "Tableau de bord" at bounding box center [81, 20] width 96 height 12
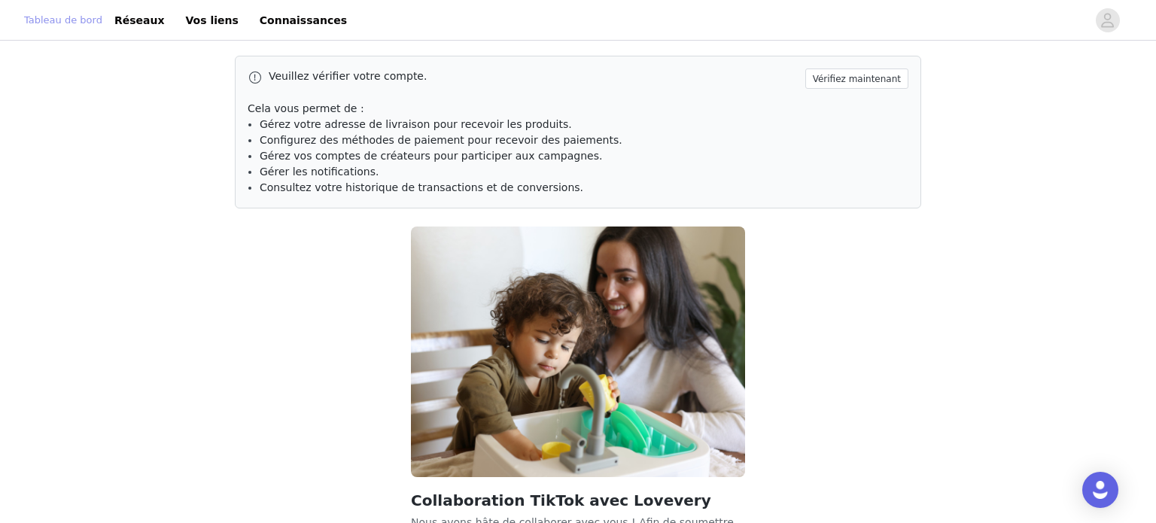
scroll to position [157, 0]
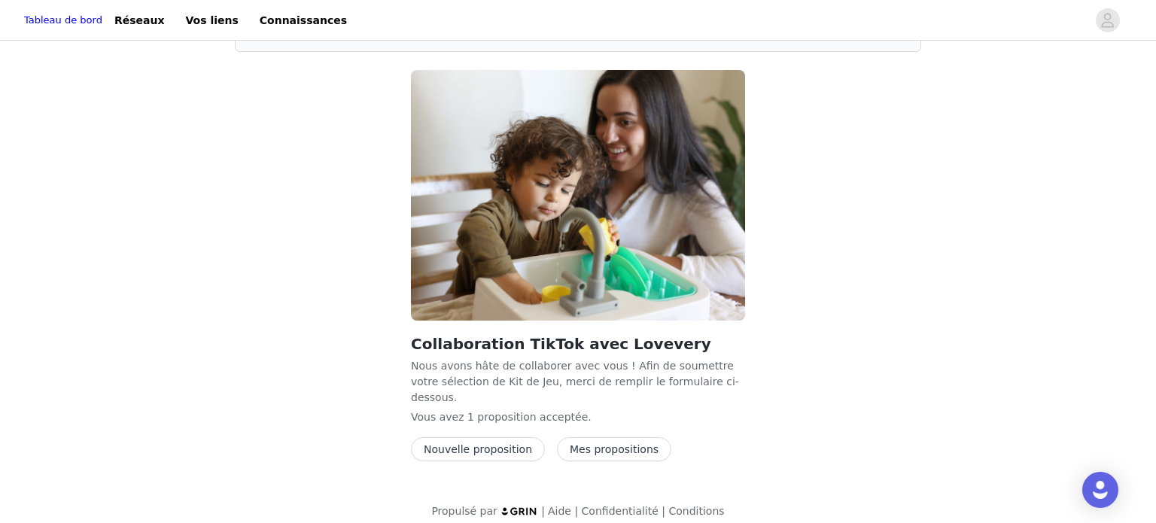
click at [605, 442] on button "Mes propositions" at bounding box center [614, 449] width 114 height 24
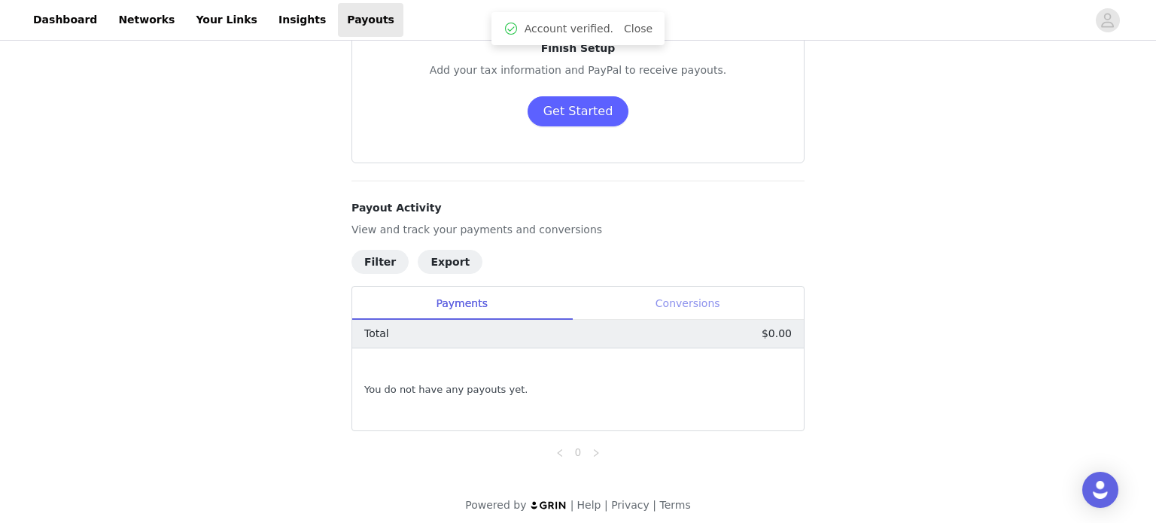
scroll to position [108, 0]
